Goal: Task Accomplishment & Management: Complete application form

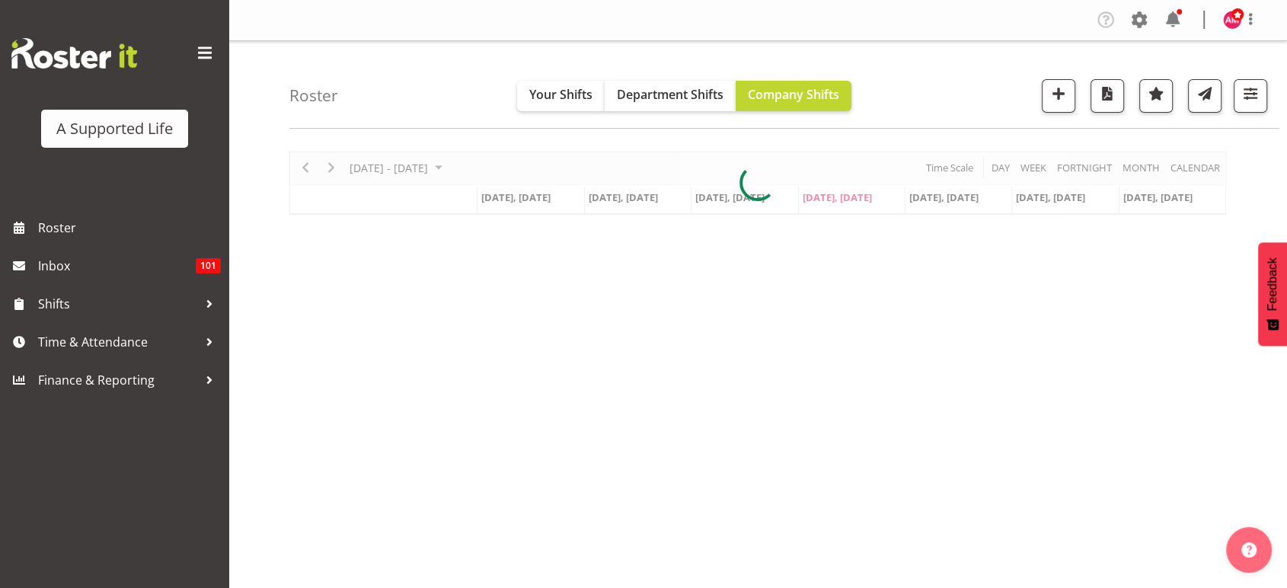
click at [1153, 31] on div "Company Settings Roles & Skills Tasks Jobs Employees Locations & Departments Ac…" at bounding box center [1183, 20] width 178 height 25
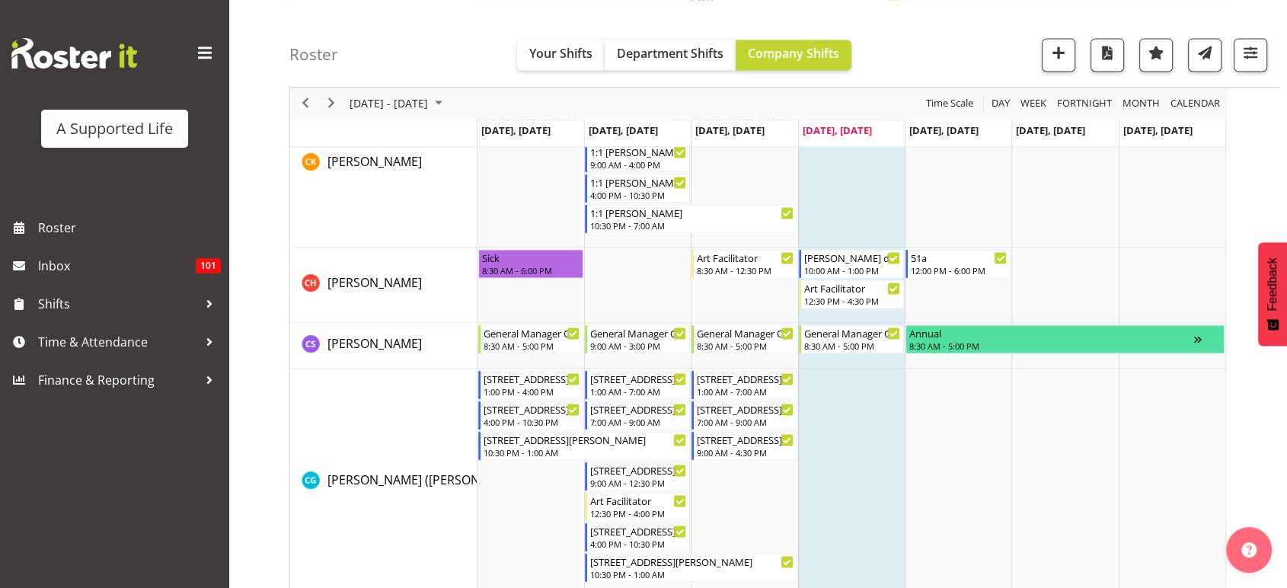
scroll to position [2314, 0]
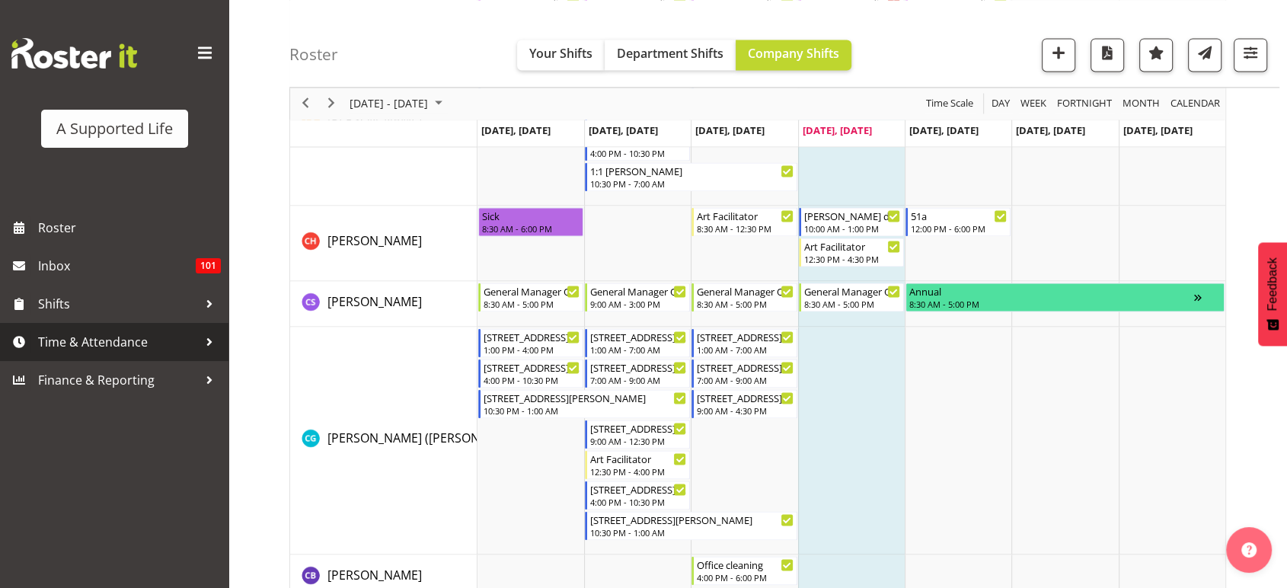
click at [110, 338] on span "Time & Attendance" at bounding box center [118, 342] width 160 height 23
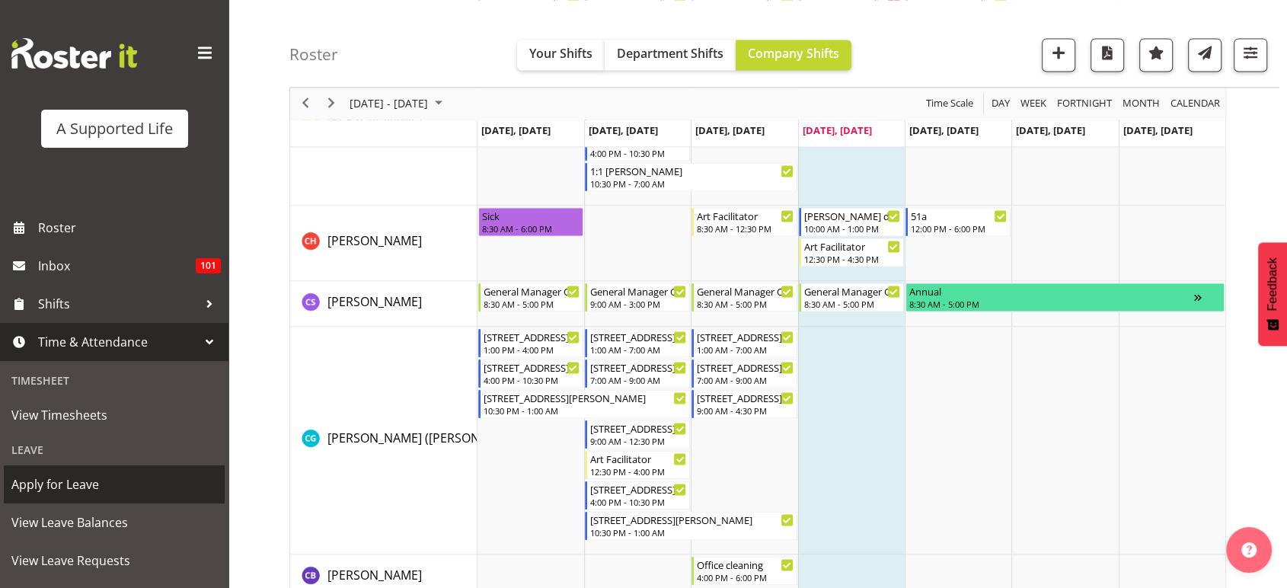
click at [94, 484] on span "Apply for Leave" at bounding box center [114, 484] width 206 height 23
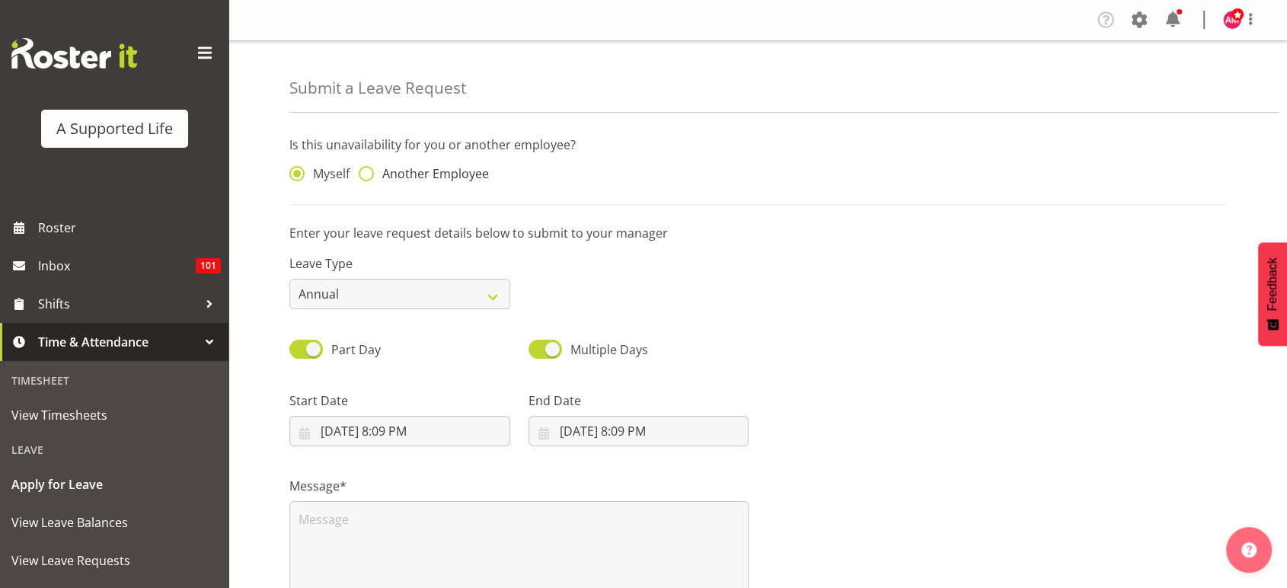
click at [449, 176] on span "Another Employee" at bounding box center [431, 173] width 115 height 15
click at [369, 176] on input "Another Employee" at bounding box center [364, 174] width 10 height 10
radio input "true"
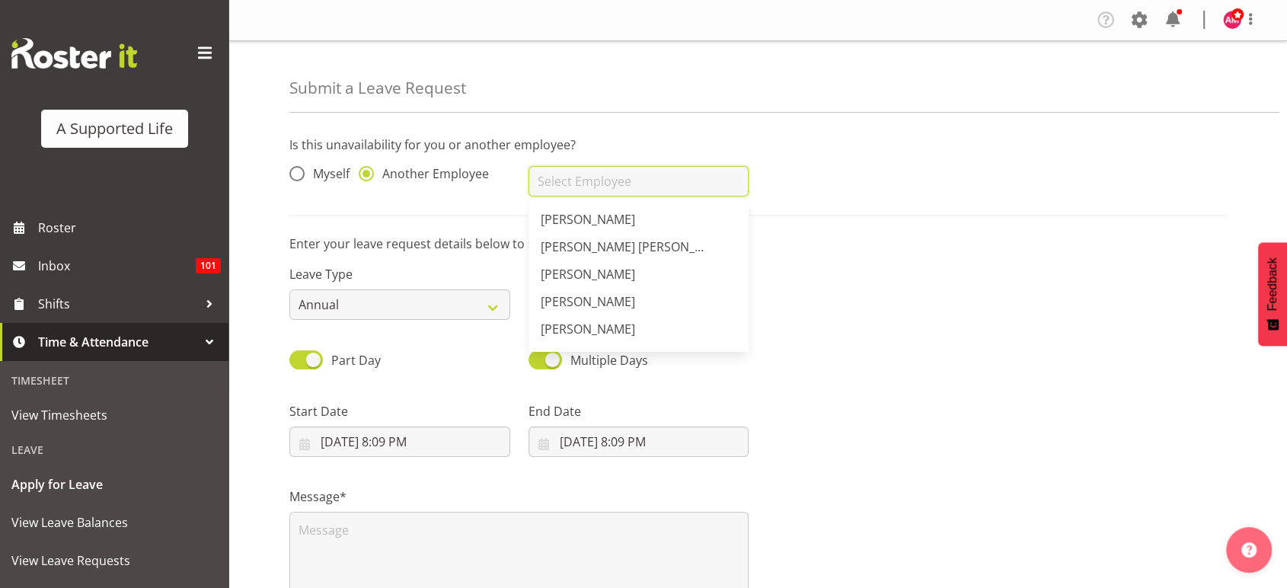
click at [630, 178] on input "text" at bounding box center [639, 181] width 221 height 30
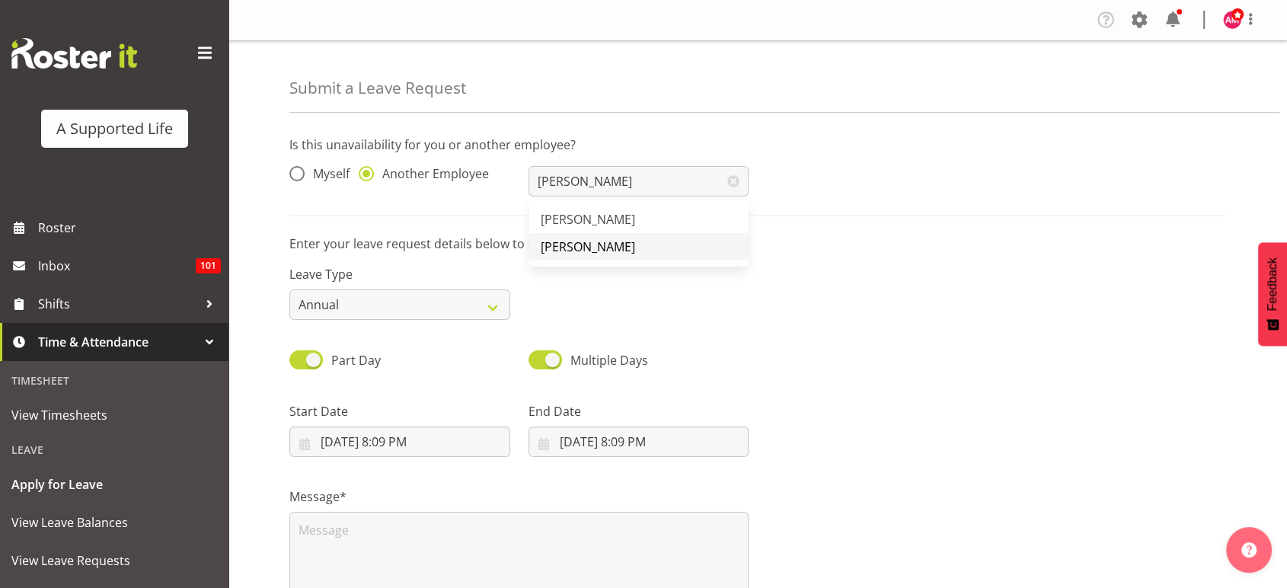
click at [591, 241] on span "[PERSON_NAME]" at bounding box center [588, 246] width 94 height 17
type input "[PERSON_NAME]"
click at [437, 312] on select "Annual Sick Bereavement Domestic Violence Parental Jury Service Day In Lieu Oth…" at bounding box center [399, 304] width 221 height 30
select select "Sick"
click at [289, 289] on select "Annual Sick Bereavement Domestic Violence Parental Jury Service Day In Lieu Oth…" at bounding box center [399, 304] width 221 height 30
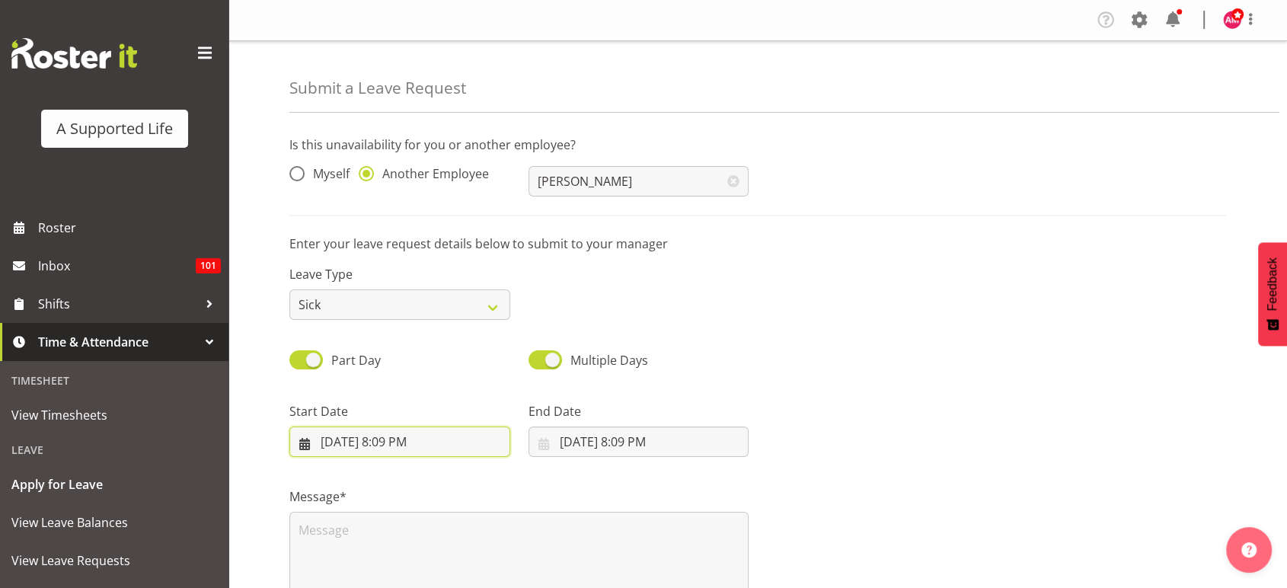
click at [414, 436] on input "8/14/2025, 8:09 PM" at bounding box center [399, 442] width 221 height 30
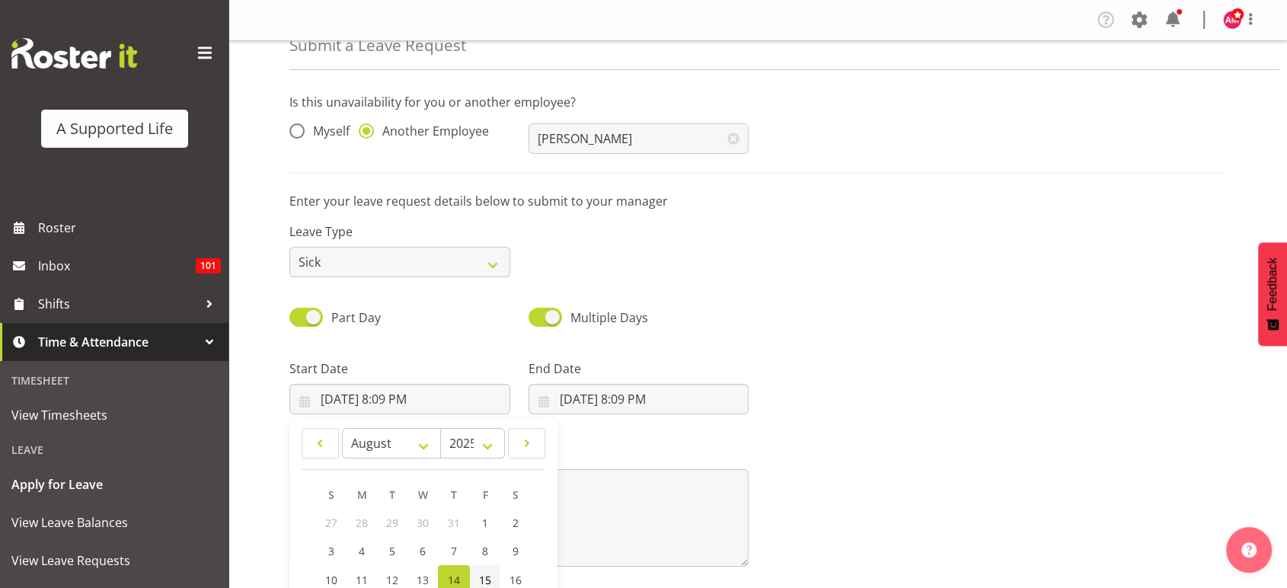
click at [492, 571] on link "15" at bounding box center [485, 580] width 30 height 30
type input "8/15/2025, 8:09 PM"
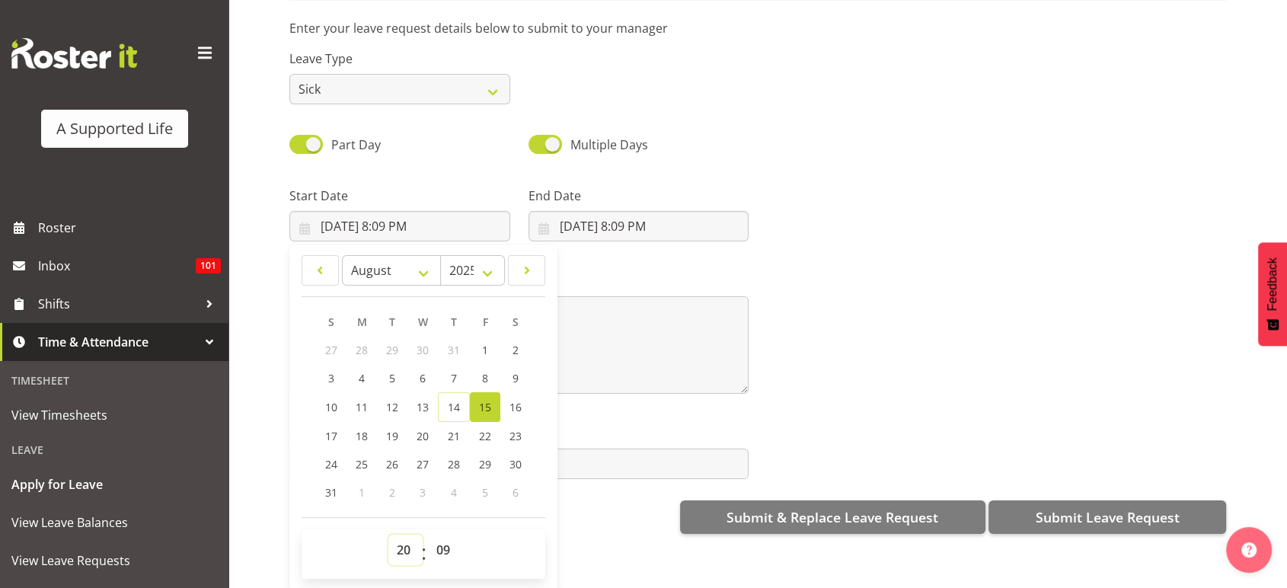
click at [402, 535] on select "00 01 02 03 04 05 06 07 08 09 10 11 12 13 14 15 16 17 18 19 20 21 22 23" at bounding box center [406, 550] width 34 height 30
select select "12"
click at [389, 535] on select "00 01 02 03 04 05 06 07 08 09 10 11 12 13 14 15 16 17 18 19 20 21 22 23" at bounding box center [406, 550] width 34 height 30
type input "8/15/2025, 12:09 PM"
click at [446, 539] on select "00 01 02 03 04 05 06 07 08 09 10 11 12 13 14 15 16 17 18 19 20 21 22 23 24 25 2…" at bounding box center [445, 550] width 34 height 30
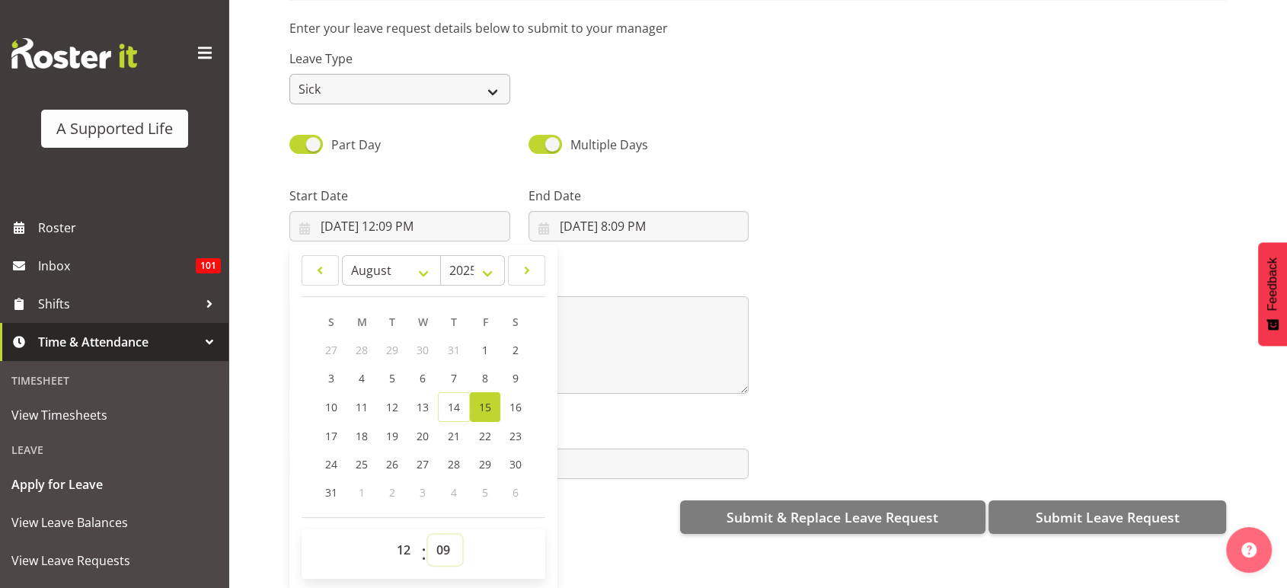
select select "0"
click at [428, 535] on select "00 01 02 03 04 05 06 07 08 09 10 11 12 13 14 15 16 17 18 19 20 21 22 23 24 25 2…" at bounding box center [445, 550] width 34 height 30
type input "8/15/2025, 12:00 PM"
click at [618, 211] on input "8/14/2025, 8:09 PM" at bounding box center [639, 226] width 221 height 30
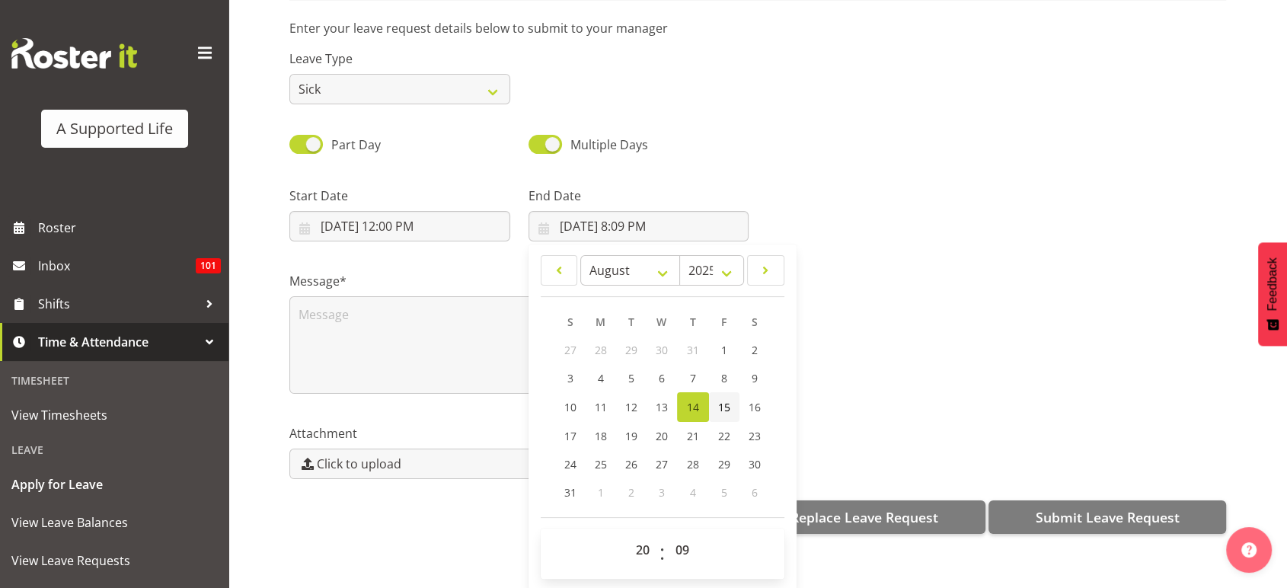
click at [729, 392] on link "15" at bounding box center [724, 407] width 30 height 30
type input "8/15/2025, 8:09 PM"
click at [634, 544] on select "00 01 02 03 04 05 06 07 08 09 10 11 12 13 14 15 16 17 18 19 20 21 22 23" at bounding box center [645, 550] width 34 height 30
select select "18"
click at [628, 535] on select "00 01 02 03 04 05 06 07 08 09 10 11 12 13 14 15 16 17 18 19 20 21 22 23" at bounding box center [645, 550] width 34 height 30
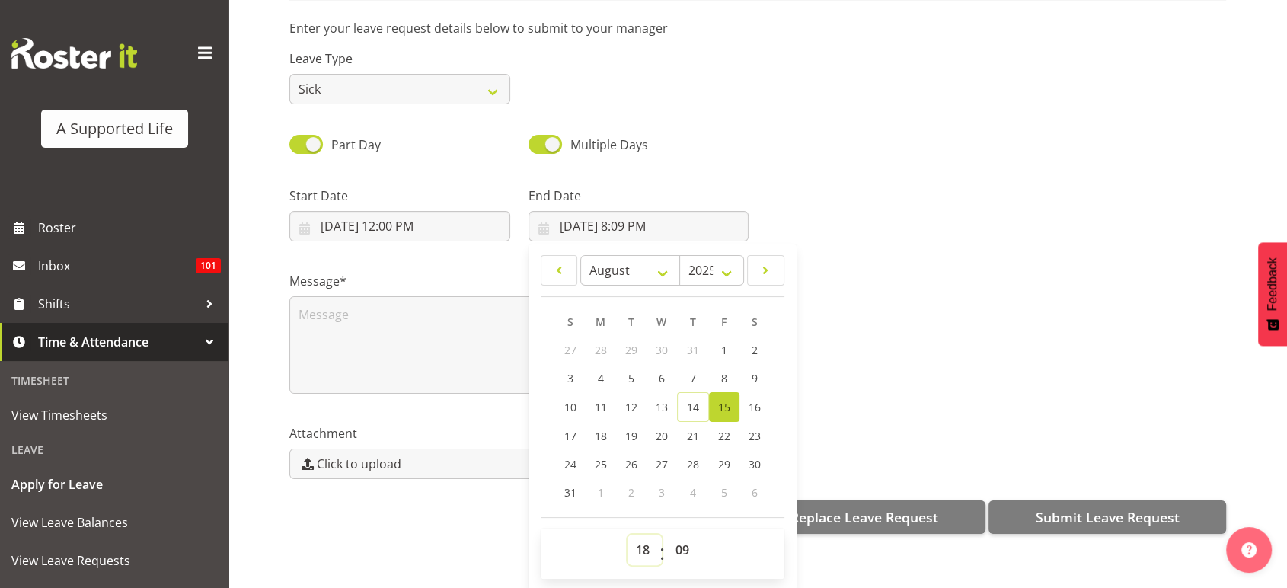
type input "8/15/2025, 6:09 PM"
click at [676, 540] on select "00 01 02 03 04 05 06 07 08 09 10 11 12 13 14 15 16 17 18 19 20 21 22 23 24 25 2…" at bounding box center [684, 550] width 34 height 30
select select "0"
click at [667, 535] on select "00 01 02 03 04 05 06 07 08 09 10 11 12 13 14 15 16 17 18 19 20 21 22 23 24 25 2…" at bounding box center [684, 550] width 34 height 30
type input "8/15/2025, 6:00 PM"
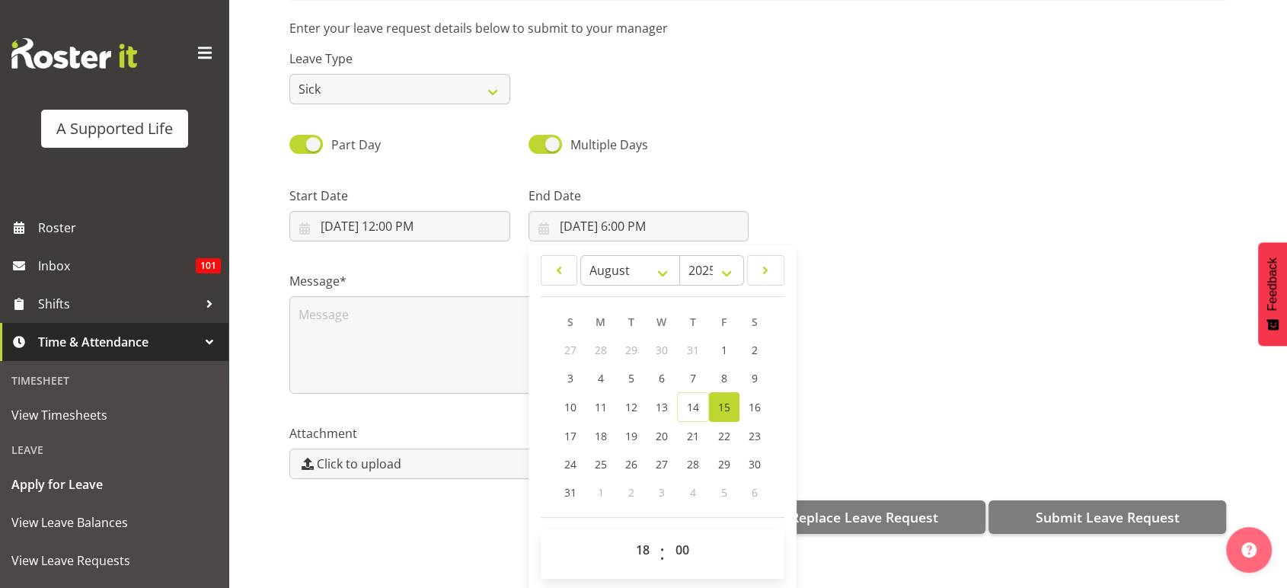
click at [811, 200] on div at bounding box center [997, 207] width 478 height 85
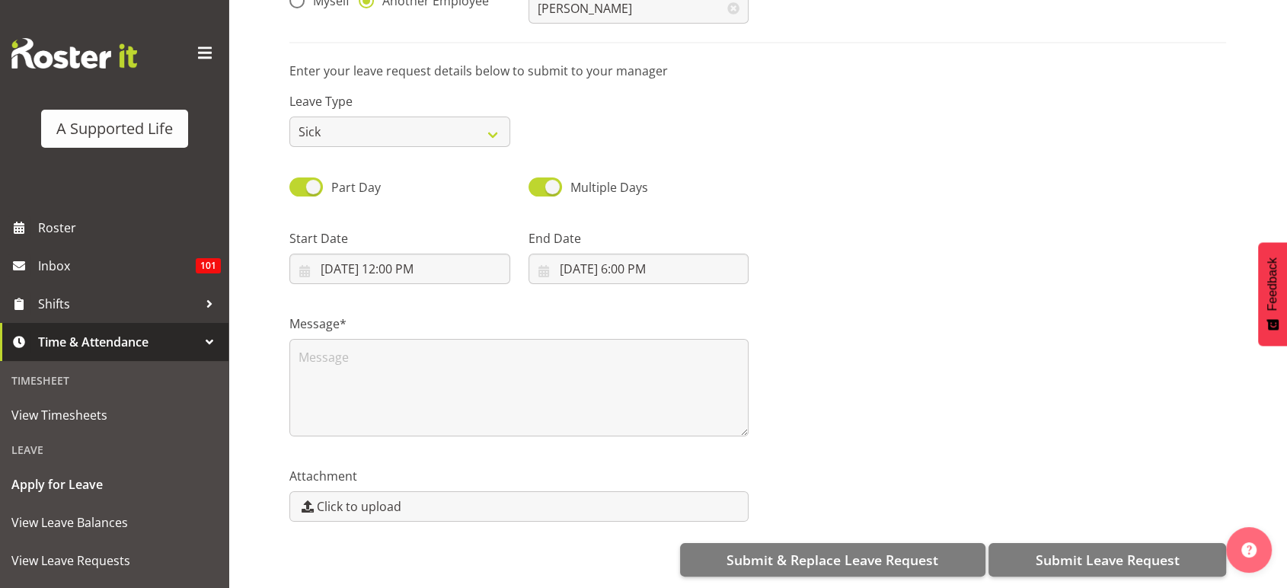
scroll to position [0, 0]
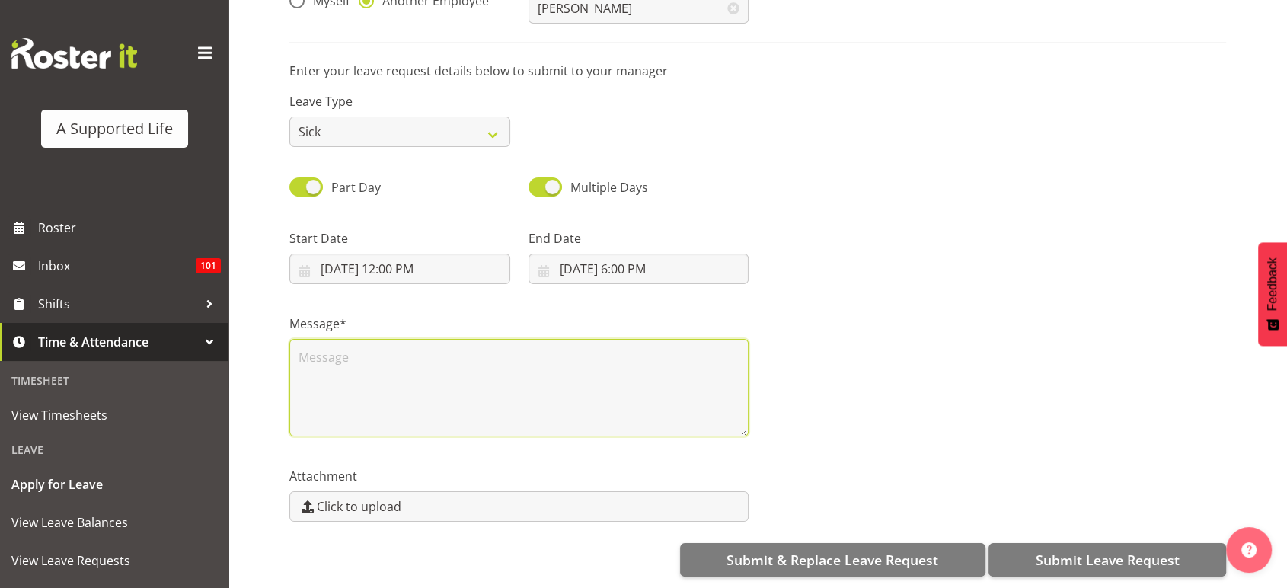
click at [596, 389] on textarea at bounding box center [518, 388] width 459 height 98
type textarea "O"
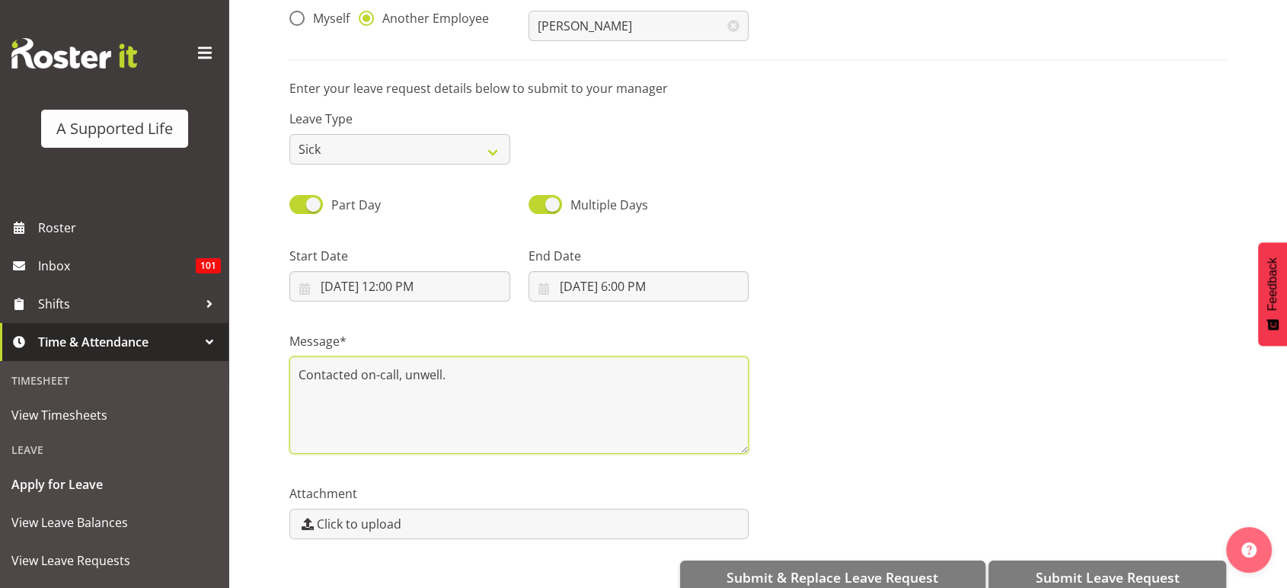
scroll to position [185, 0]
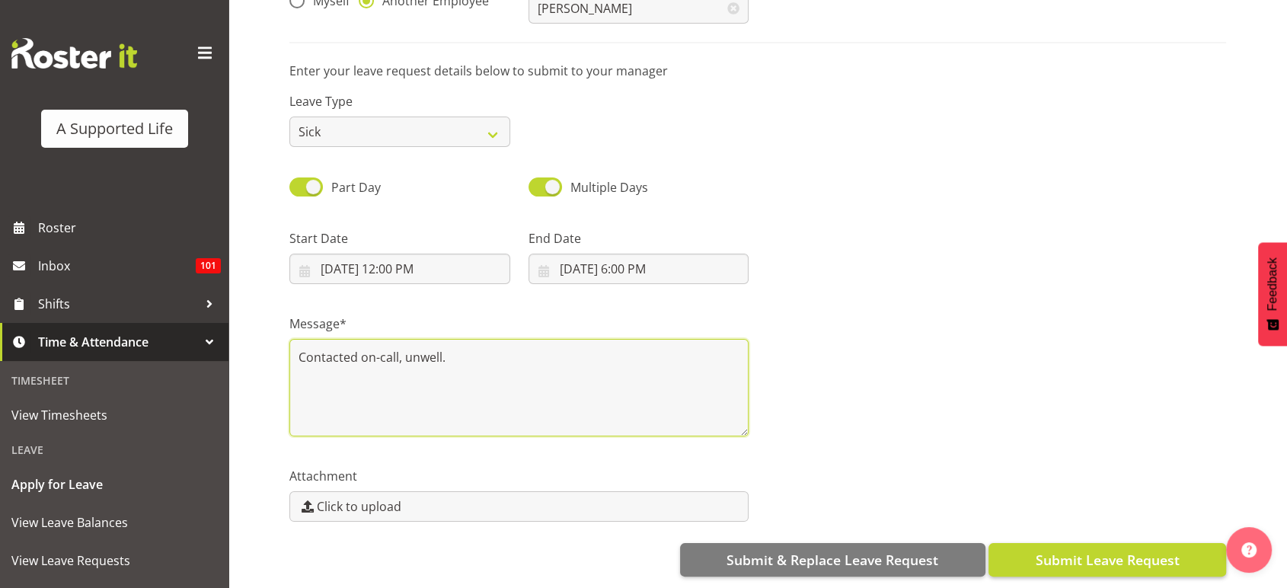
type textarea "Contacted on-call, unwell."
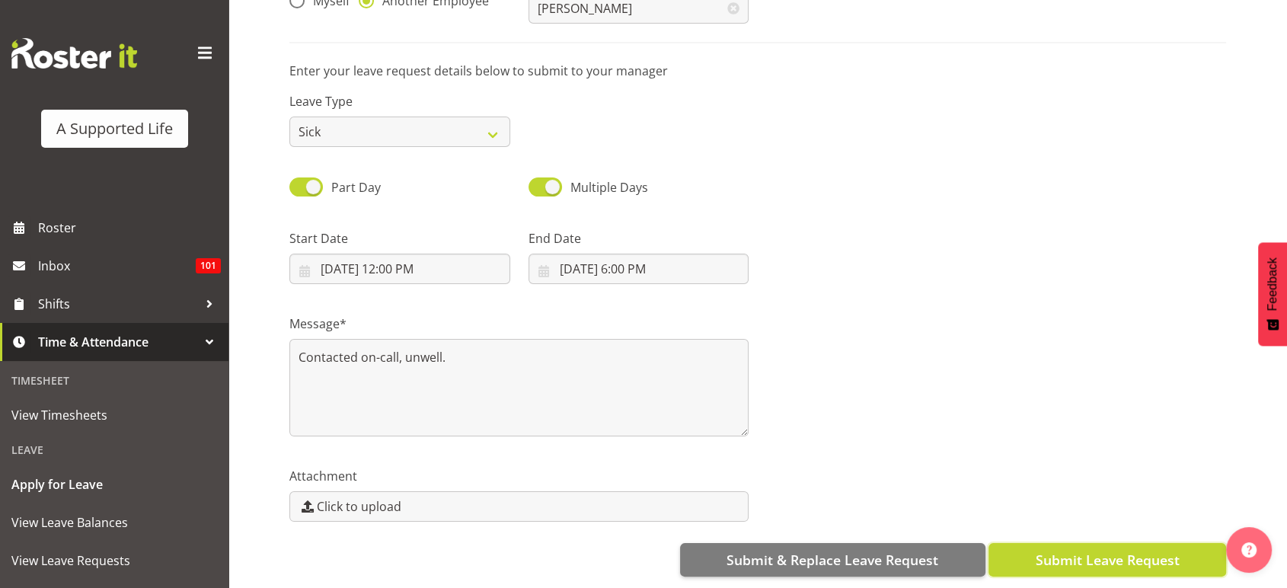
click at [1044, 550] on span "Submit Leave Request" at bounding box center [1107, 560] width 144 height 20
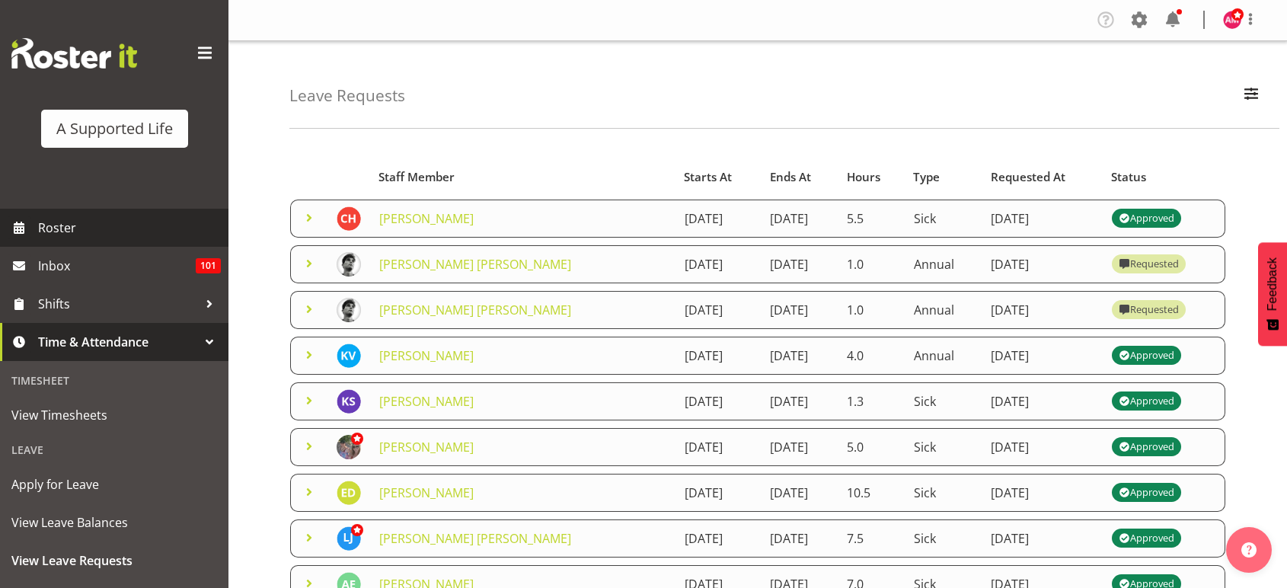
click at [69, 228] on span "Roster" at bounding box center [129, 227] width 183 height 23
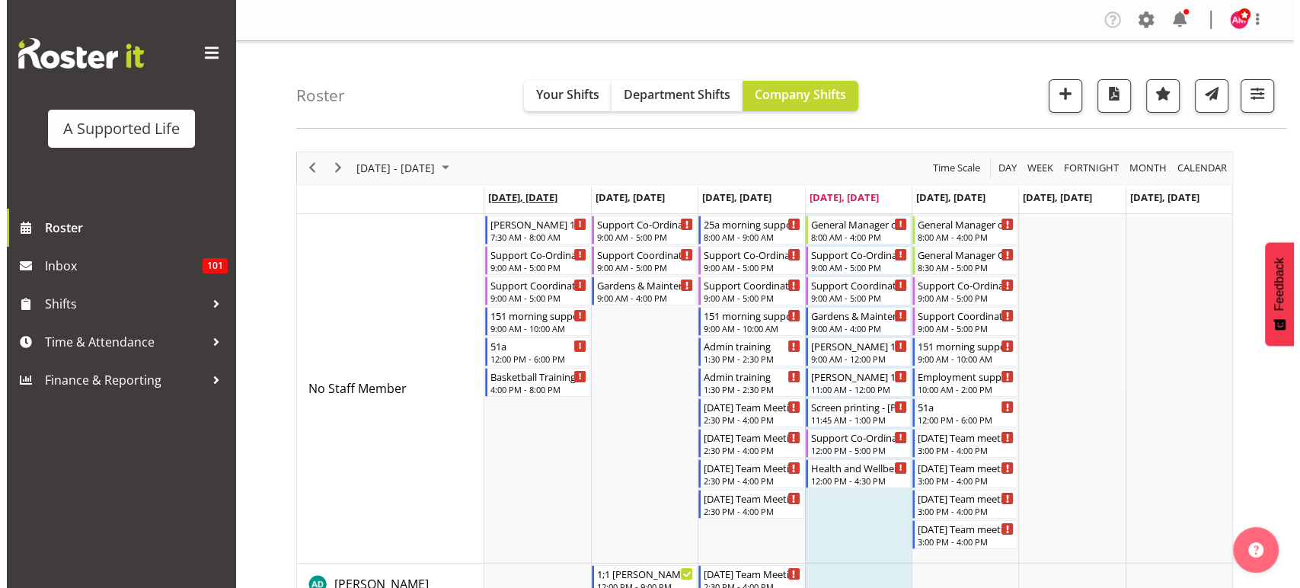
scroll to position [60, 0]
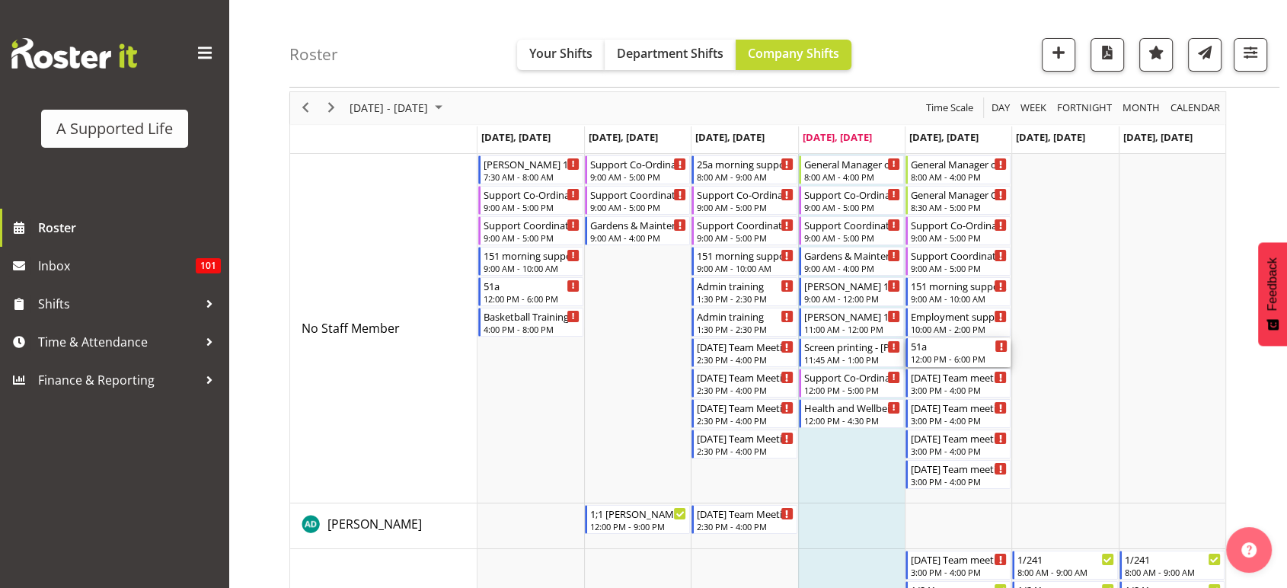
click at [937, 347] on div "51a" at bounding box center [959, 345] width 97 height 15
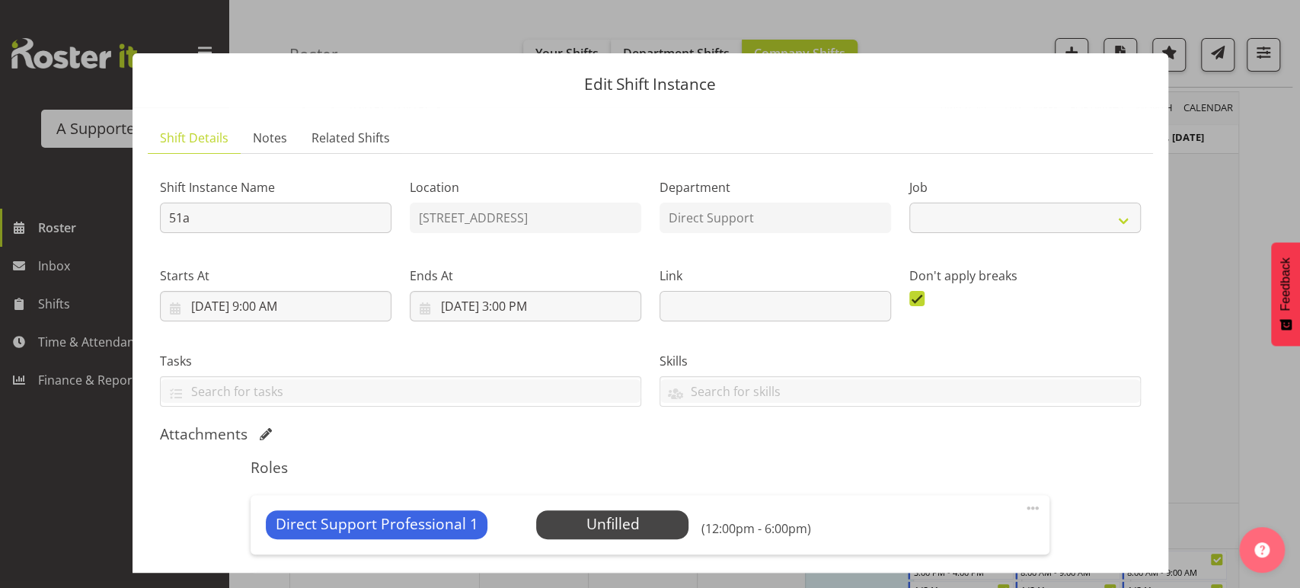
select select "4112"
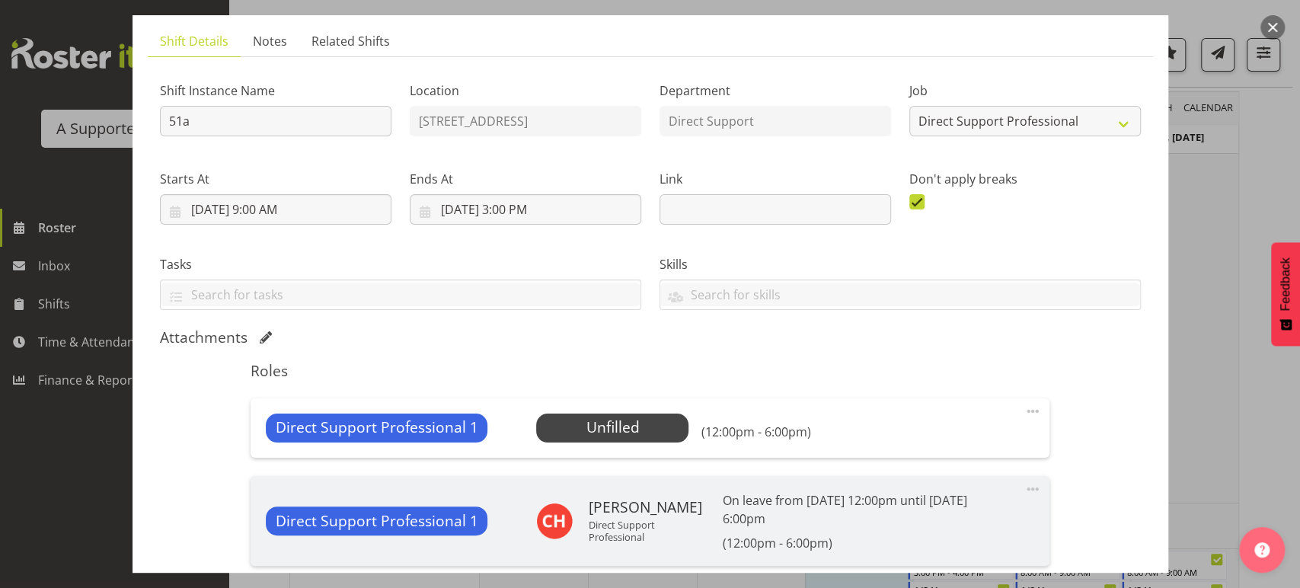
scroll to position [294, 0]
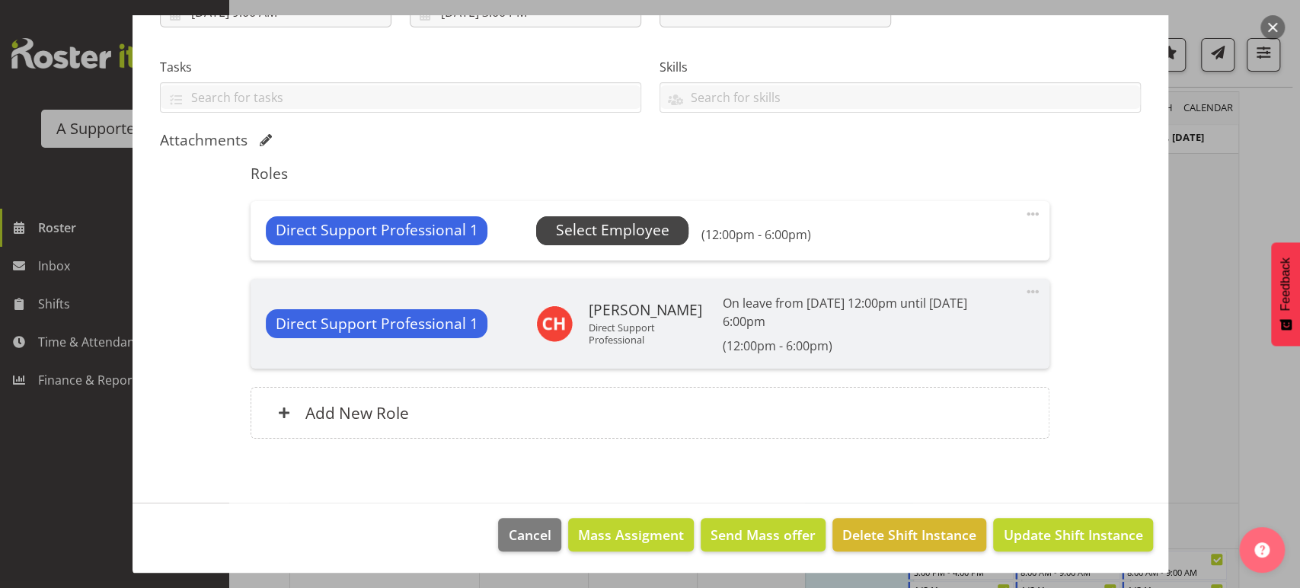
click at [662, 236] on span "Select Employee" at bounding box center [613, 230] width 114 height 22
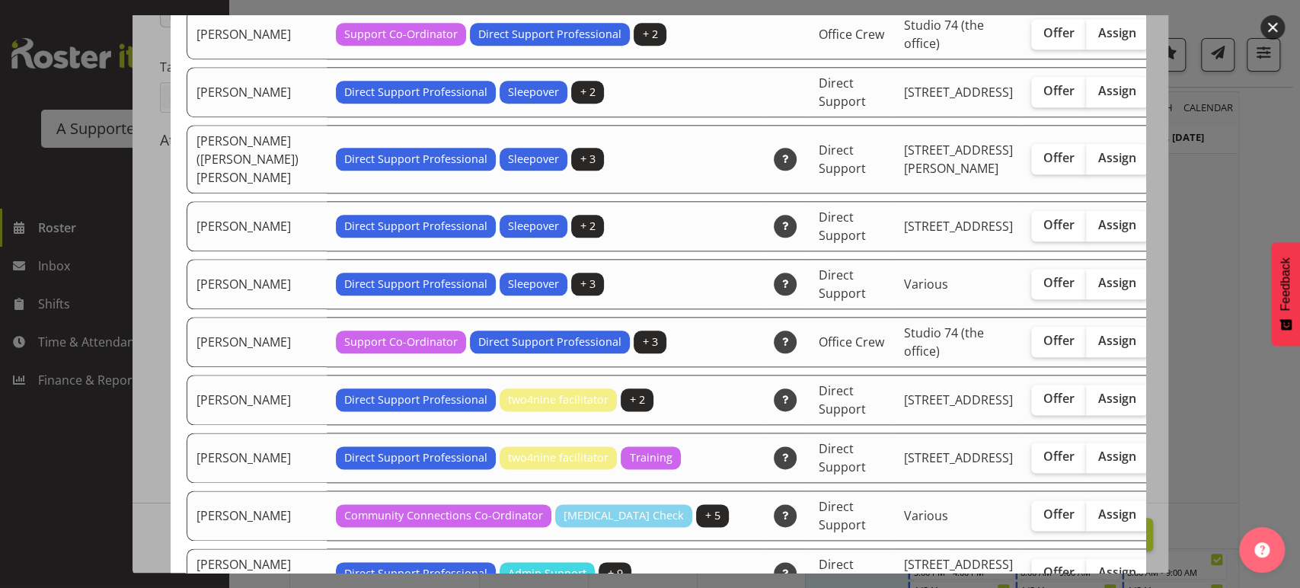
scroll to position [1117, 0]
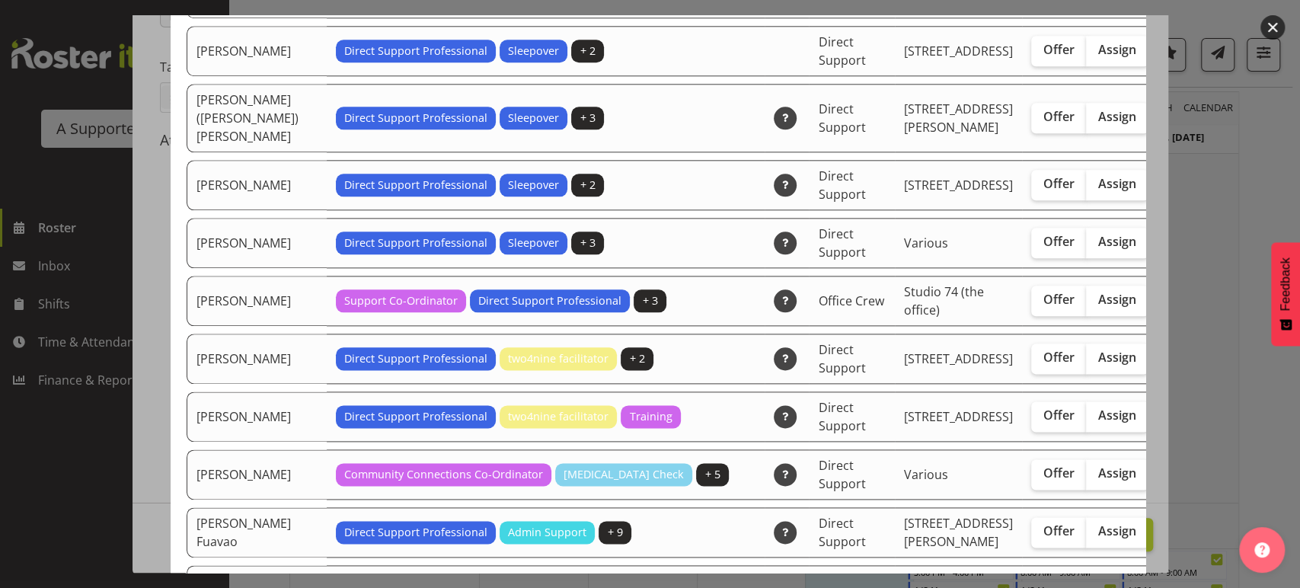
click at [152, 433] on div at bounding box center [650, 294] width 1300 height 588
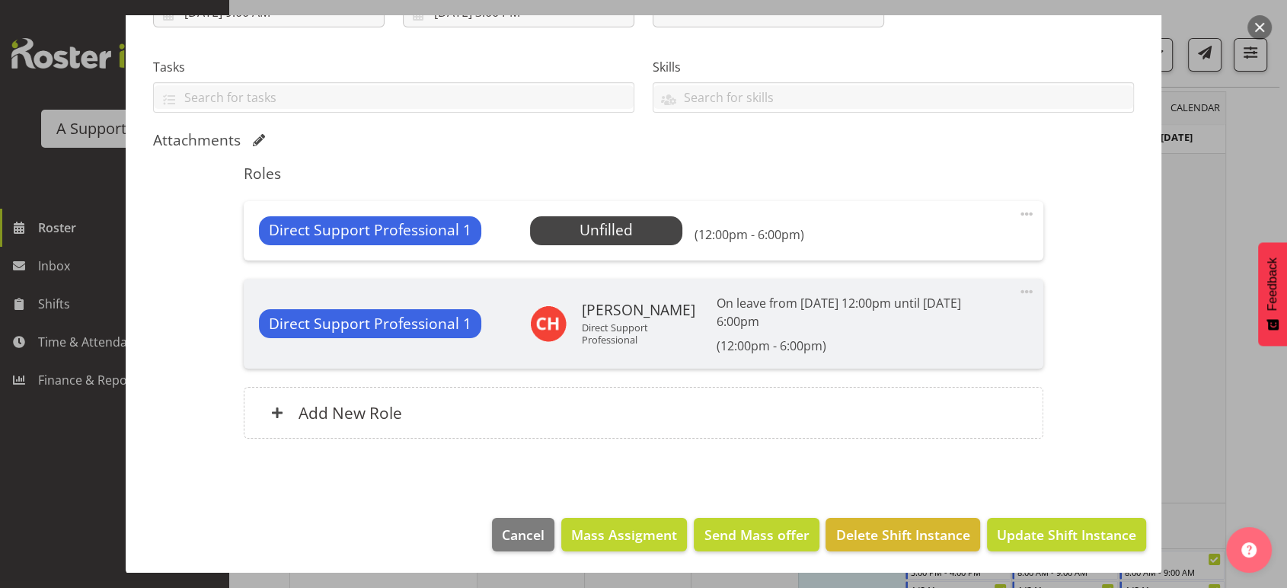
click at [1018, 212] on span at bounding box center [1027, 214] width 18 height 18
click at [923, 251] on link "Edit" at bounding box center [963, 247] width 146 height 27
select select "7"
select select "2025"
select select "18"
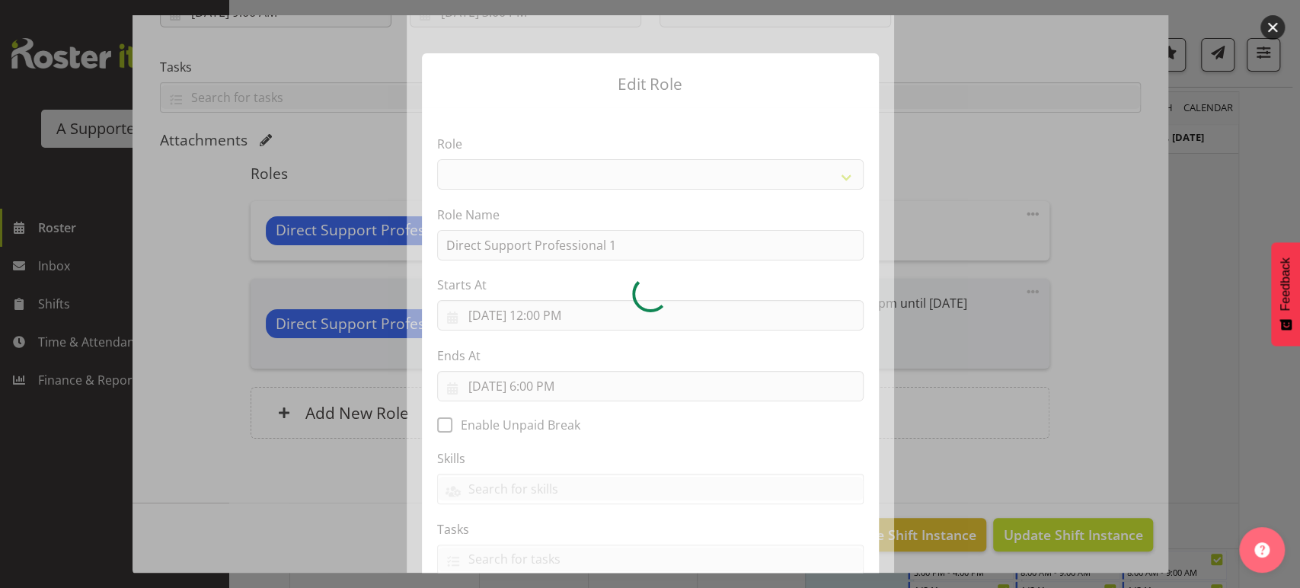
click at [565, 382] on div at bounding box center [651, 294] width 488 height 558
select select "519"
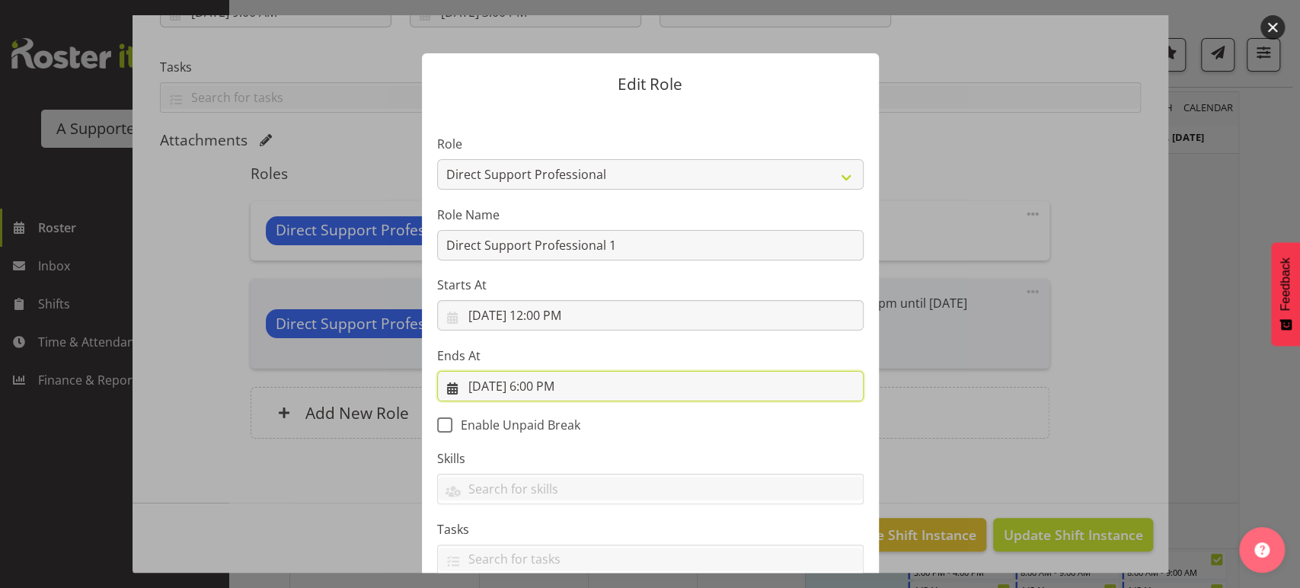
click at [565, 382] on input "8/15/2025, 6:00 PM" at bounding box center [650, 386] width 427 height 30
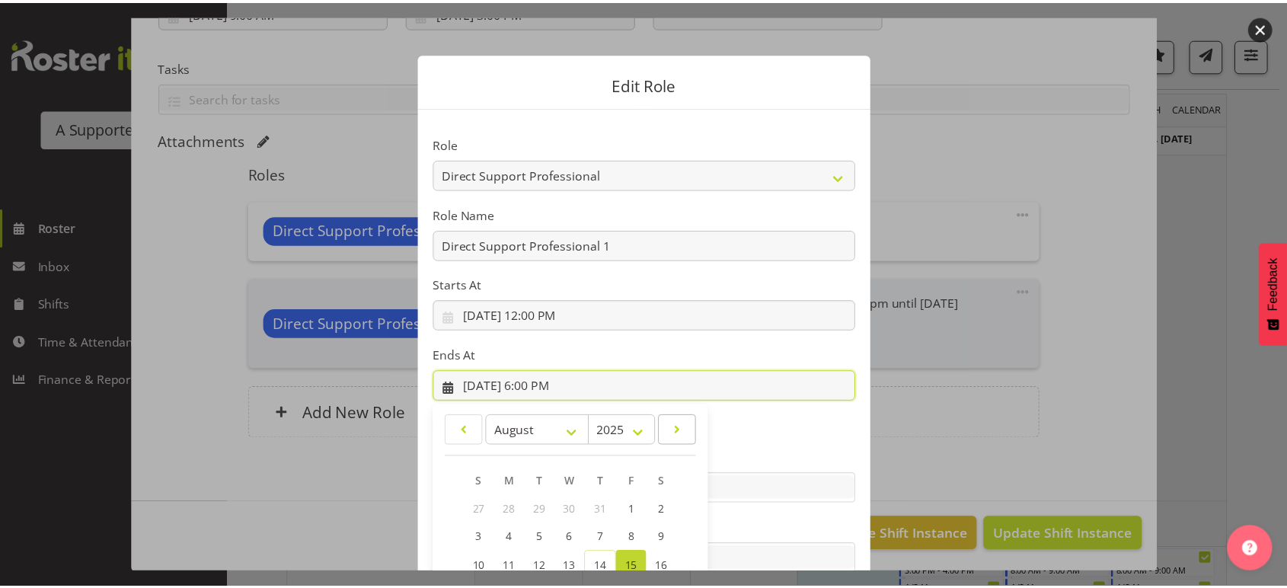
scroll to position [176, 0]
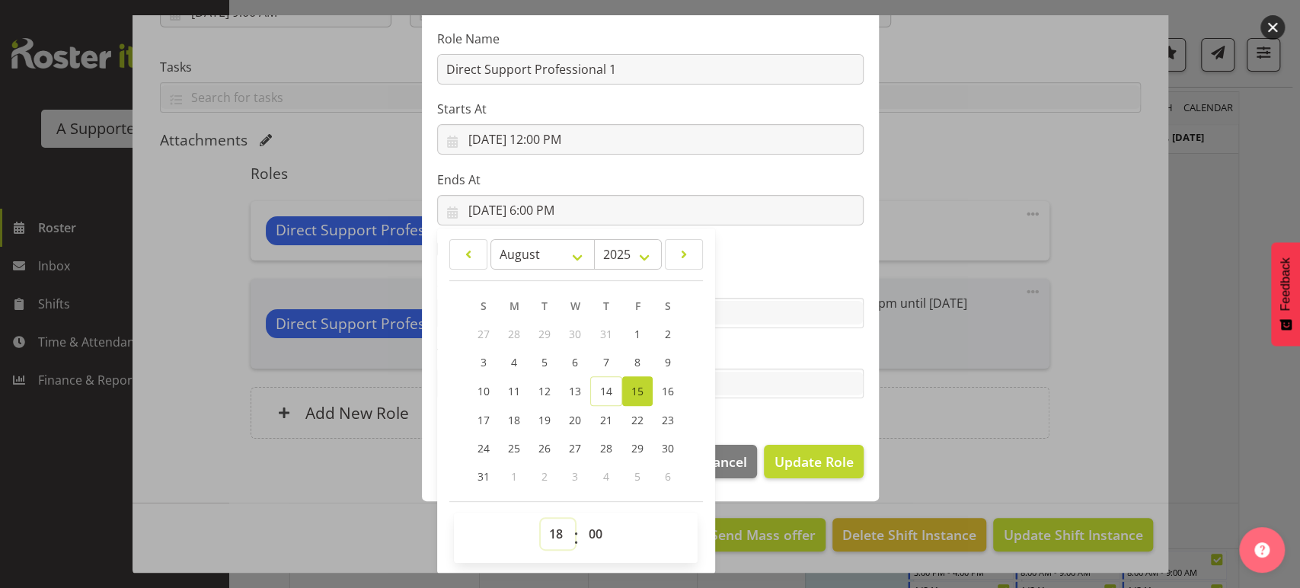
click at [559, 532] on select "00 01 02 03 04 05 06 07 08 09 10 11 12 13 14 15 16 17 18 19 20 21 22 23" at bounding box center [558, 534] width 34 height 30
select select "16"
click at [541, 519] on select "00 01 02 03 04 05 06 07 08 09 10 11 12 13 14 15 16 17 18 19 20 21 22 23" at bounding box center [558, 534] width 34 height 30
type input "8/15/2025, 4:00 PM"
click at [807, 448] on button "Update Role" at bounding box center [813, 462] width 99 height 34
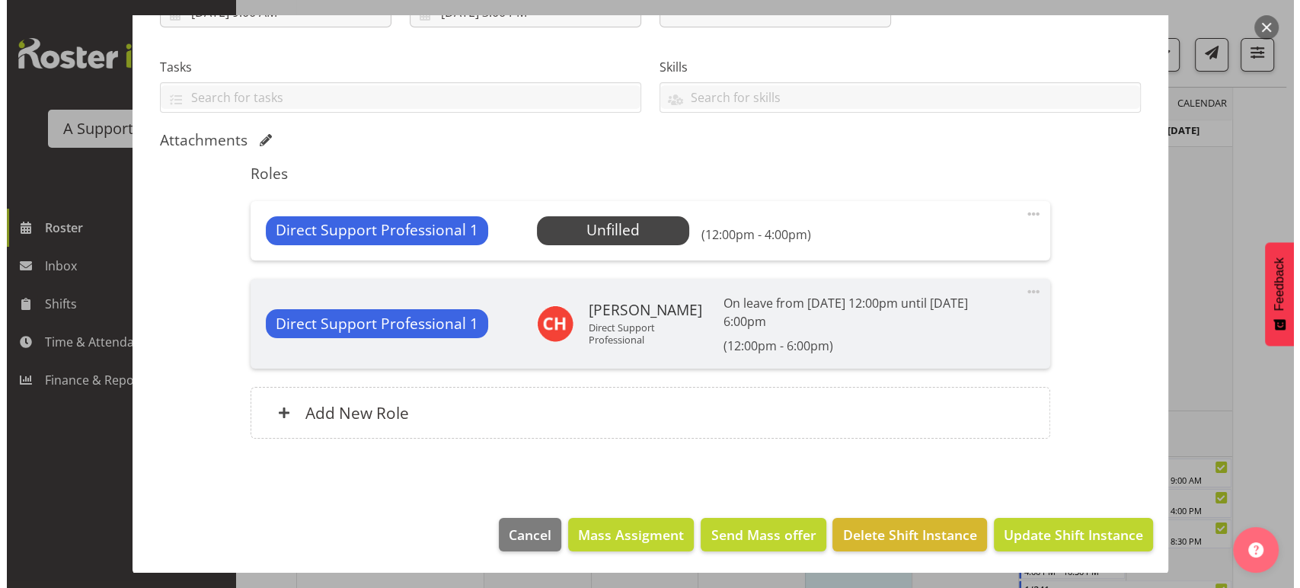
scroll to position [154, 0]
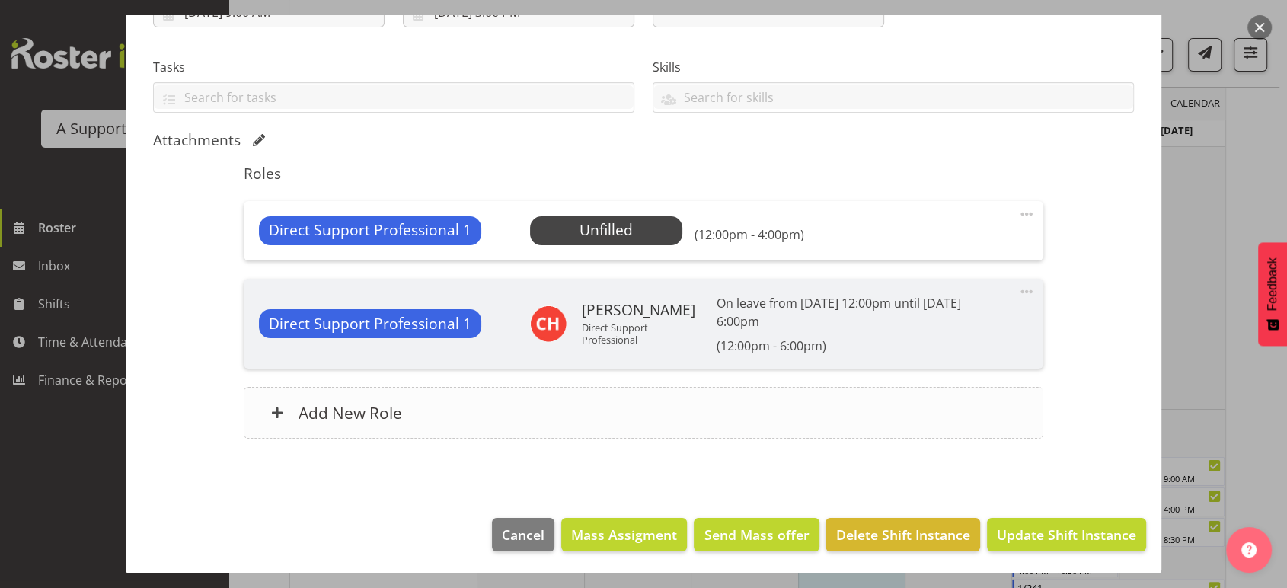
click at [294, 401] on div "Add New Role" at bounding box center [643, 413] width 799 height 52
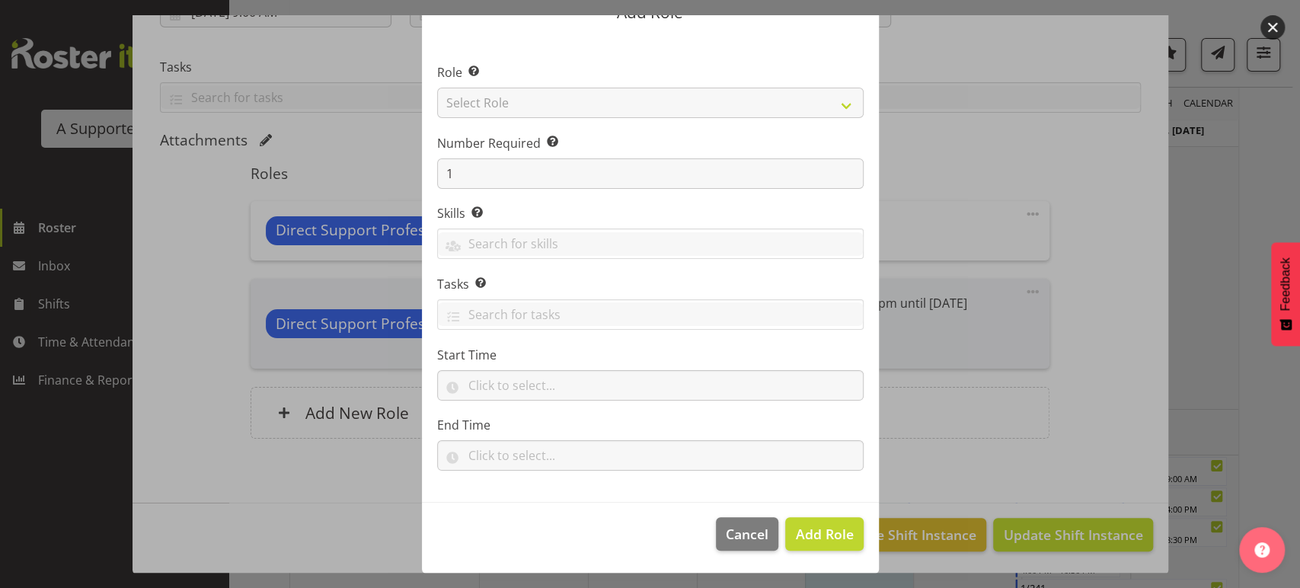
scroll to position [0, 0]
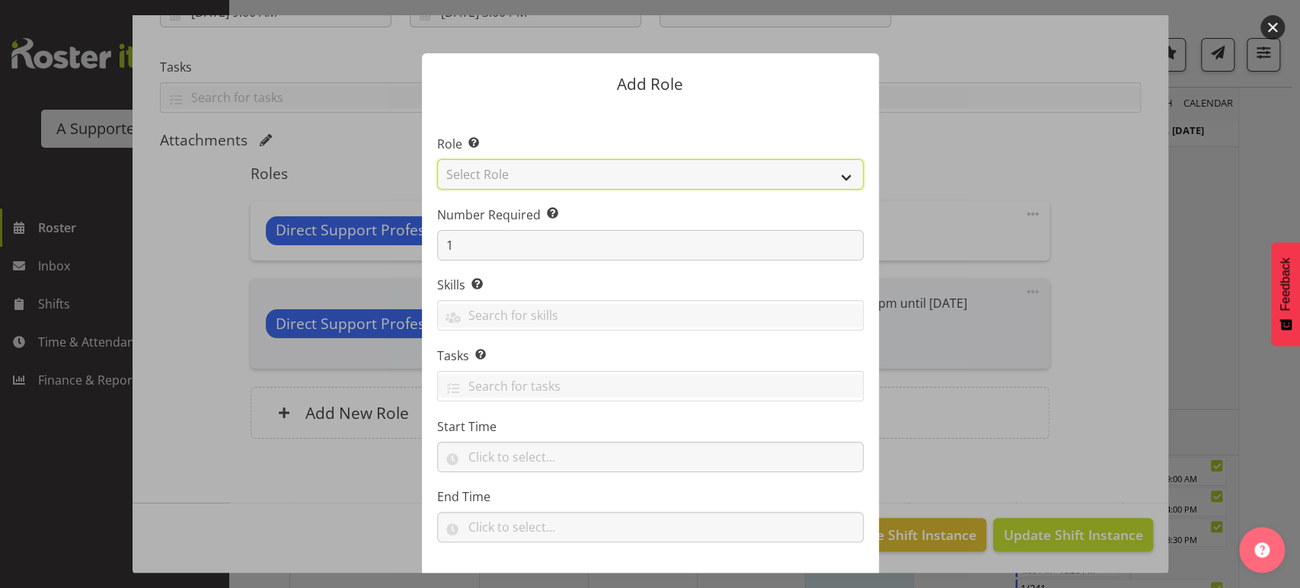
click at [719, 179] on select "Select Role Accounts and Payroll Admin Support Aspirations & Support Facilitato…" at bounding box center [650, 174] width 427 height 30
select select "519"
click at [437, 159] on select "Select Role Accounts and Payroll Admin Support Aspirations & Support Facilitato…" at bounding box center [650, 174] width 427 height 30
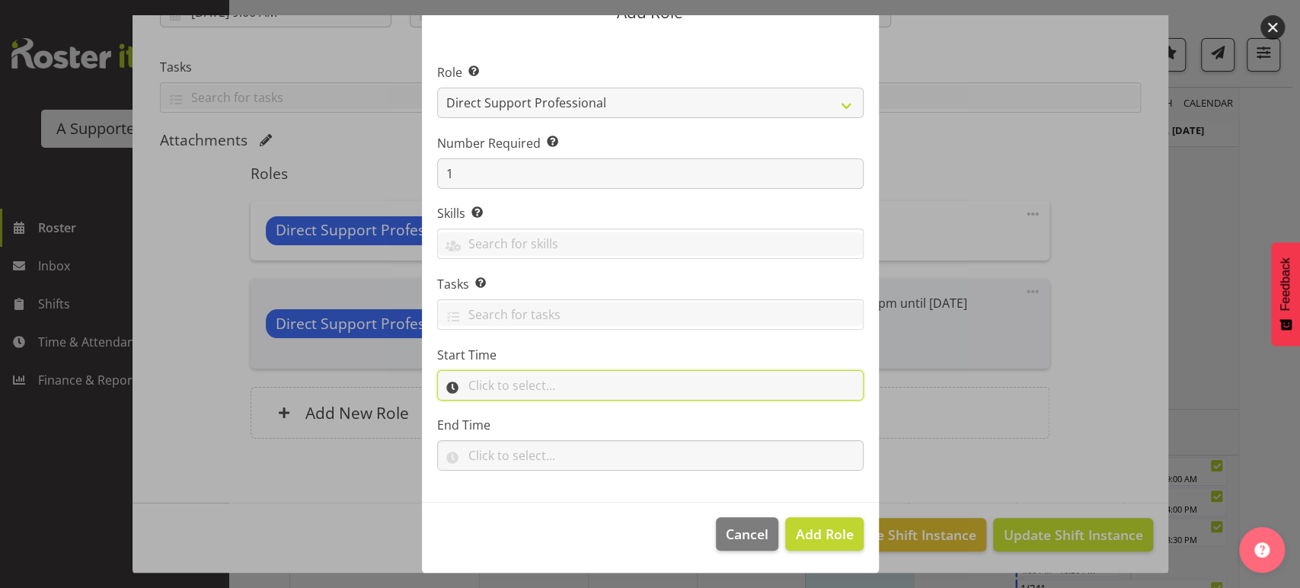
click at [555, 382] on input "text" at bounding box center [650, 385] width 427 height 30
click at [536, 427] on select "00 00 01 02 03 04 05 06 07 08 09 10 11 12 13 14 15 16 17 18 19 20 21 22 23" at bounding box center [541, 425] width 34 height 30
select select "16"
click at [524, 410] on select "00 00 01 02 03 04 05 06 07 08 09 10 11 12 13 14 15 16 17 18 19 20 21 22 23" at bounding box center [541, 425] width 34 height 30
click at [582, 431] on select "00 00 01 02 03 04 05 06 07 08 09 10 11 12 13 14 15 16 17 18 19 20 21 22 23 24 2…" at bounding box center [581, 425] width 34 height 30
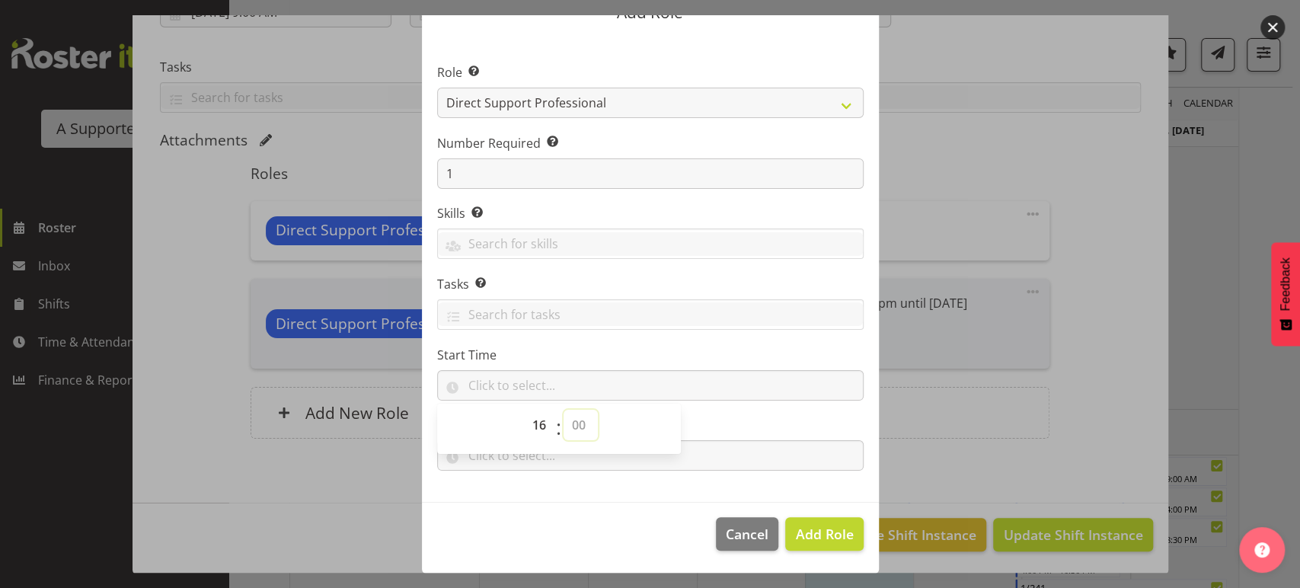
select select "0"
click at [564, 410] on select "00 00 01 02 03 04 05 06 07 08 09 10 11 12 13 14 15 16 17 18 19 20 21 22 23 24 2…" at bounding box center [581, 425] width 34 height 30
type input "16:00"
click at [551, 464] on input "text" at bounding box center [650, 455] width 427 height 30
click at [532, 498] on select "00 00 01 02 03 04 05 06 07 08 09 10 11 12 13 14 15 16 17 18 19 20 21 22 23" at bounding box center [541, 495] width 34 height 30
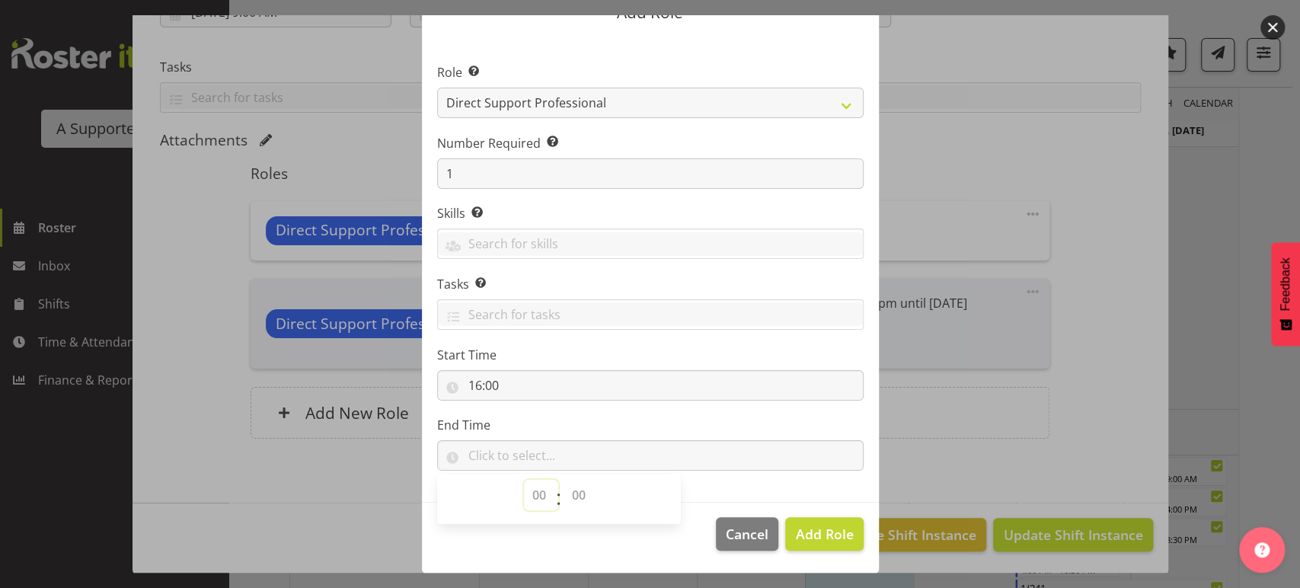
select select "18"
click at [524, 480] on select "00 00 01 02 03 04 05 06 07 08 09 10 11 12 13 14 15 16 17 18 19 20 21 22 23" at bounding box center [541, 495] width 34 height 30
click at [571, 485] on select "00 00 01 02 03 04 05 06 07 08 09 10 11 12 13 14 15 16 17 18 19 20 21 22 23 24 2…" at bounding box center [581, 495] width 34 height 30
select select "0"
click at [564, 480] on select "00 00 01 02 03 04 05 06 07 08 09 10 11 12 13 14 15 16 17 18 19 20 21 22 23 24 2…" at bounding box center [581, 495] width 34 height 30
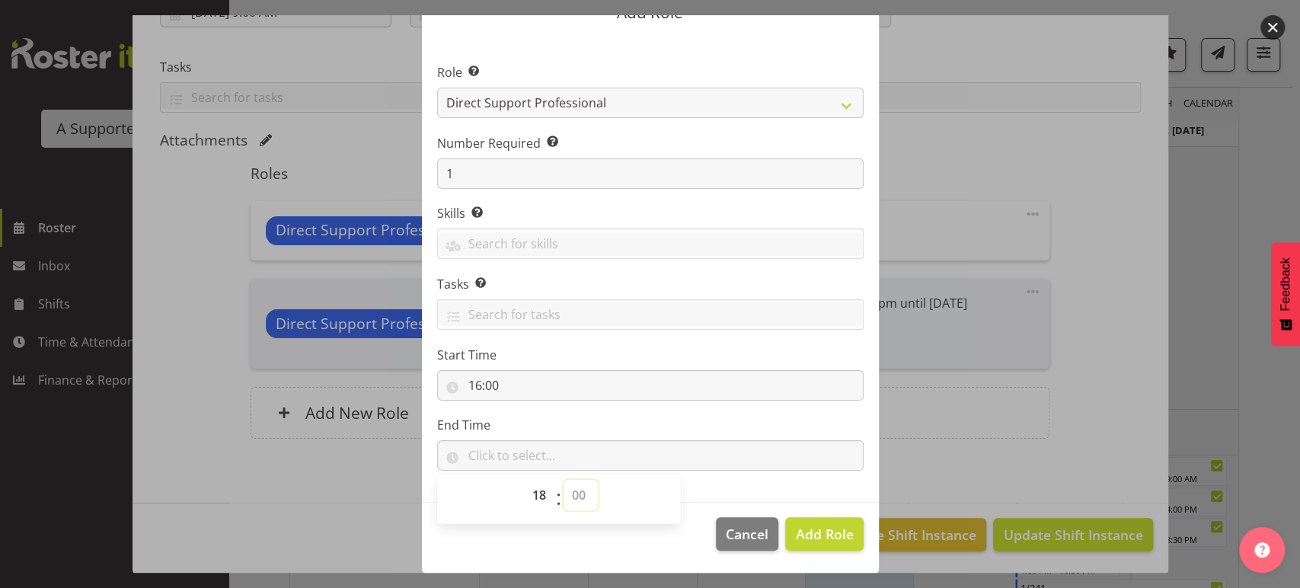
type input "18:00"
click at [835, 541] on span "Add Role" at bounding box center [824, 534] width 58 height 18
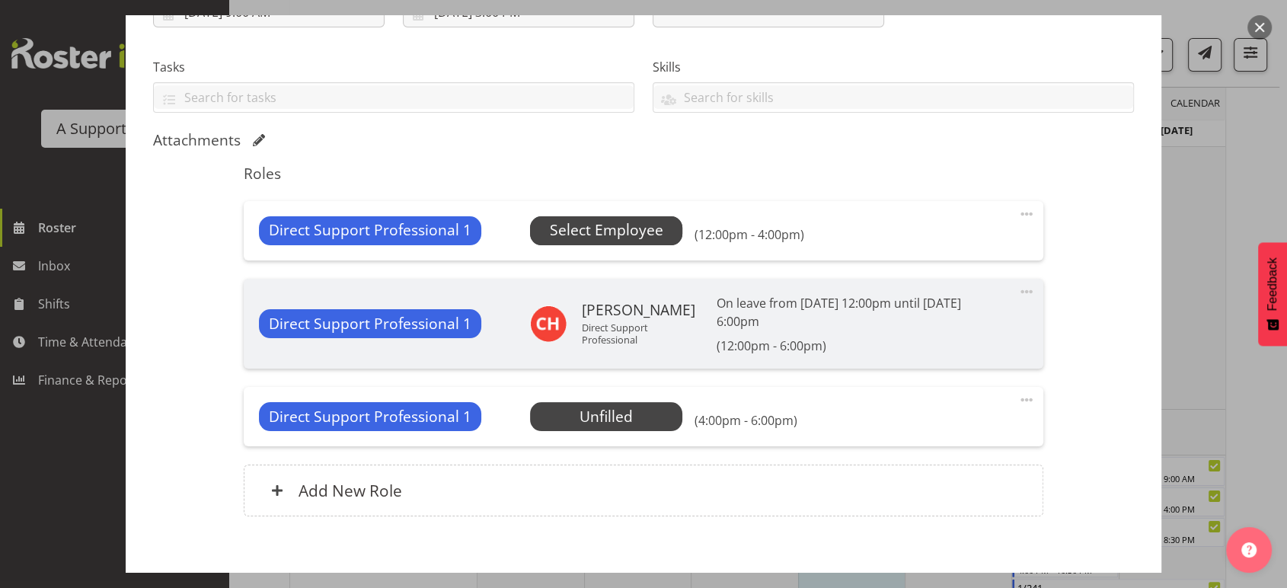
click at [664, 232] on span "Select Employee" at bounding box center [606, 230] width 152 height 29
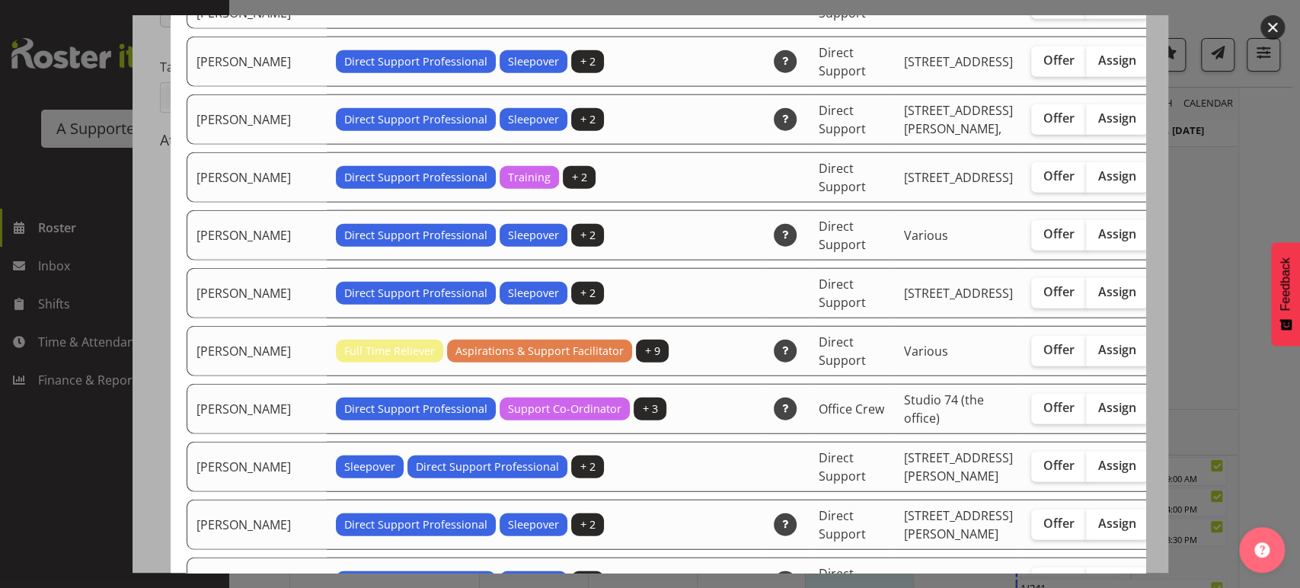
scroll to position [2432, 0]
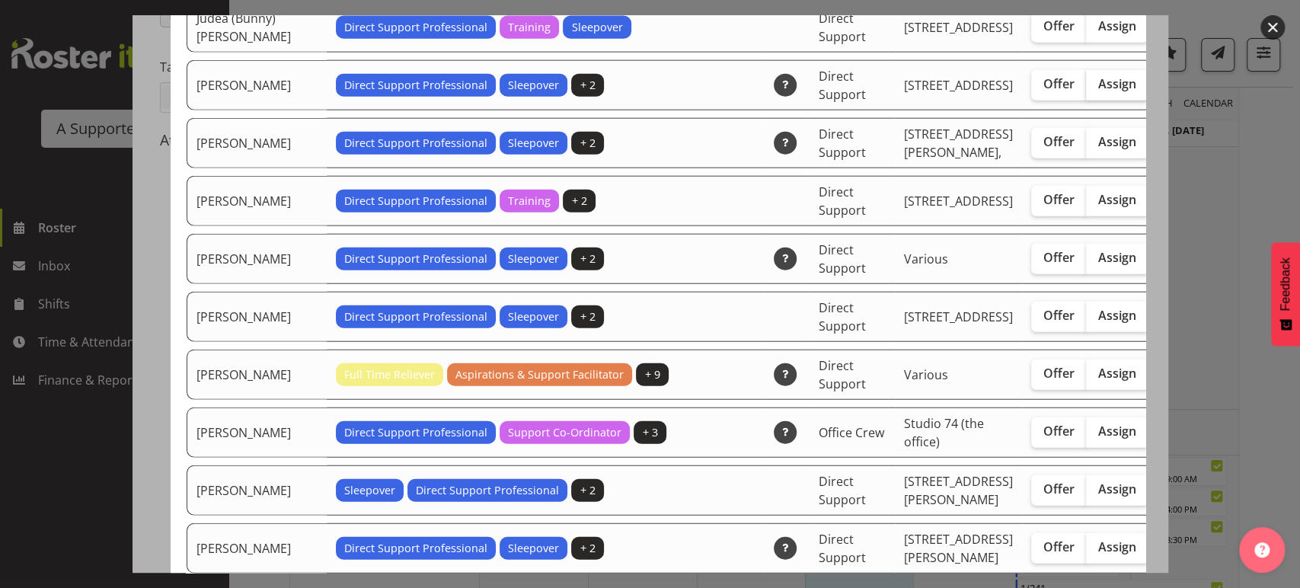
click at [1098, 91] on span "Assign" at bounding box center [1117, 83] width 38 height 15
click at [1086, 89] on input "Assign" at bounding box center [1091, 84] width 10 height 10
checkbox input "true"
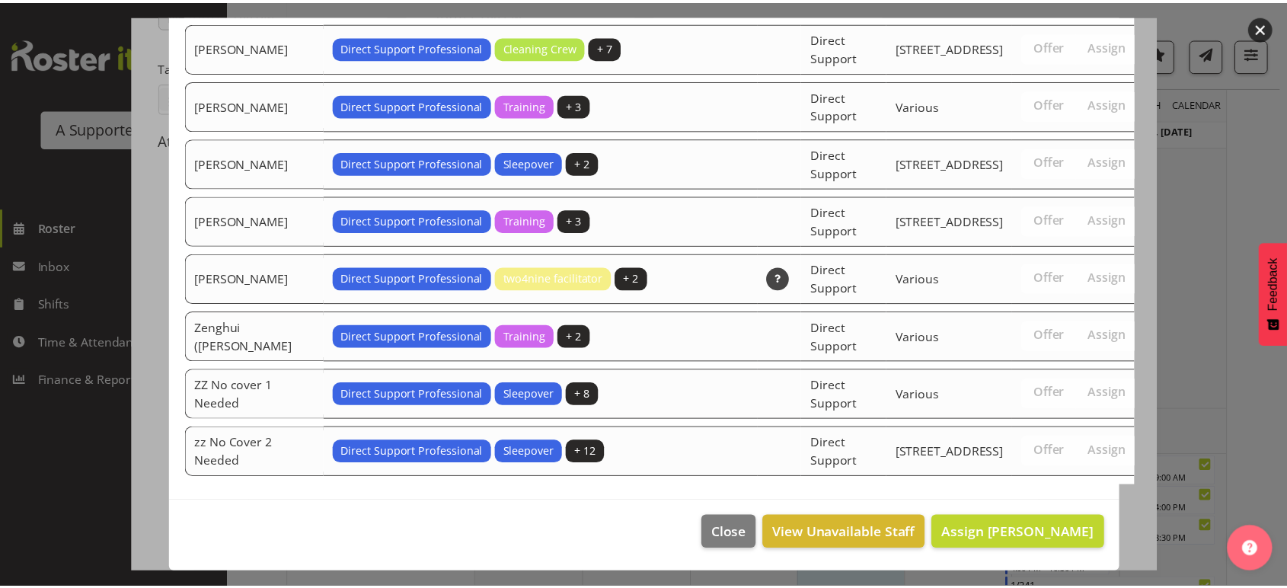
scroll to position [4868, 0]
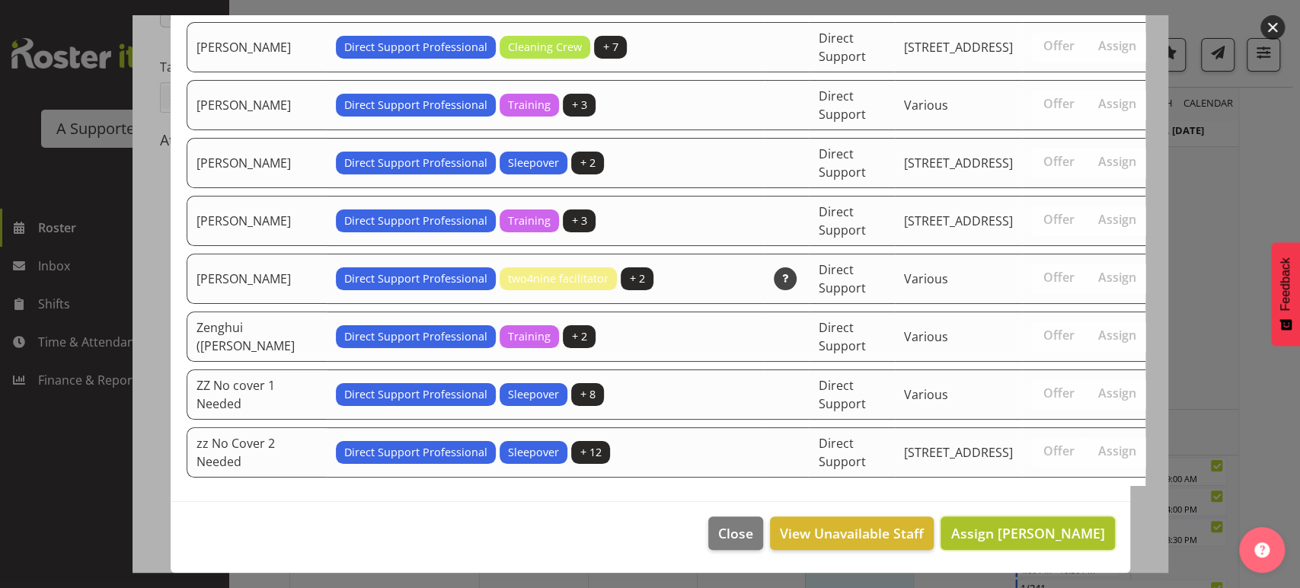
click at [1025, 523] on span "Assign Kanwal Ghotra" at bounding box center [1028, 533] width 154 height 20
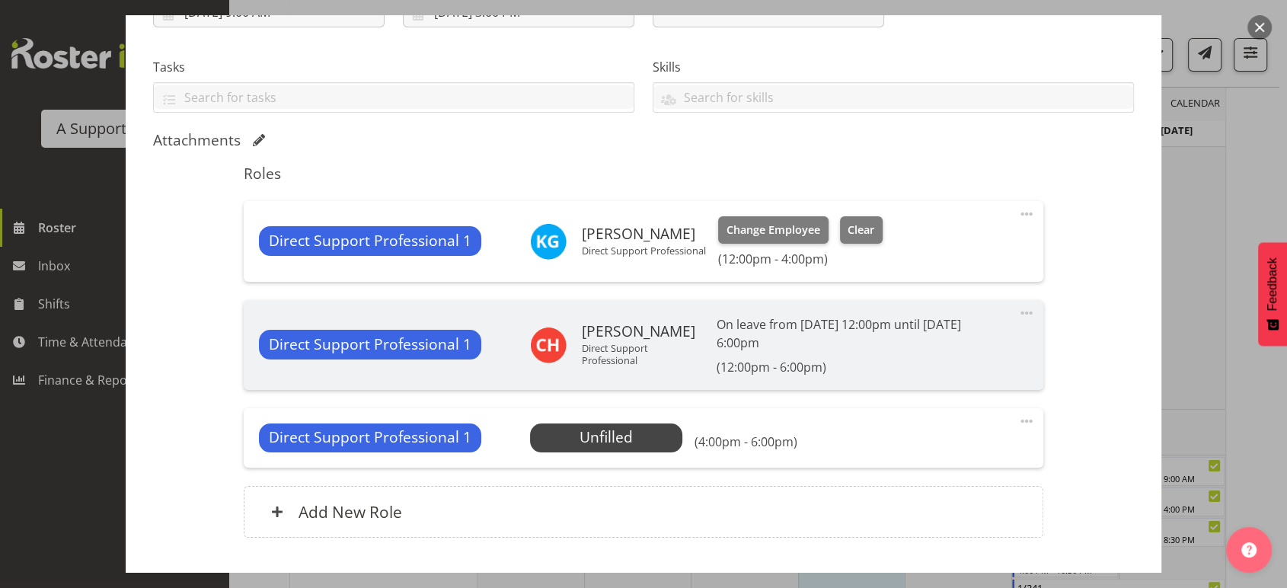
scroll to position [393, 0]
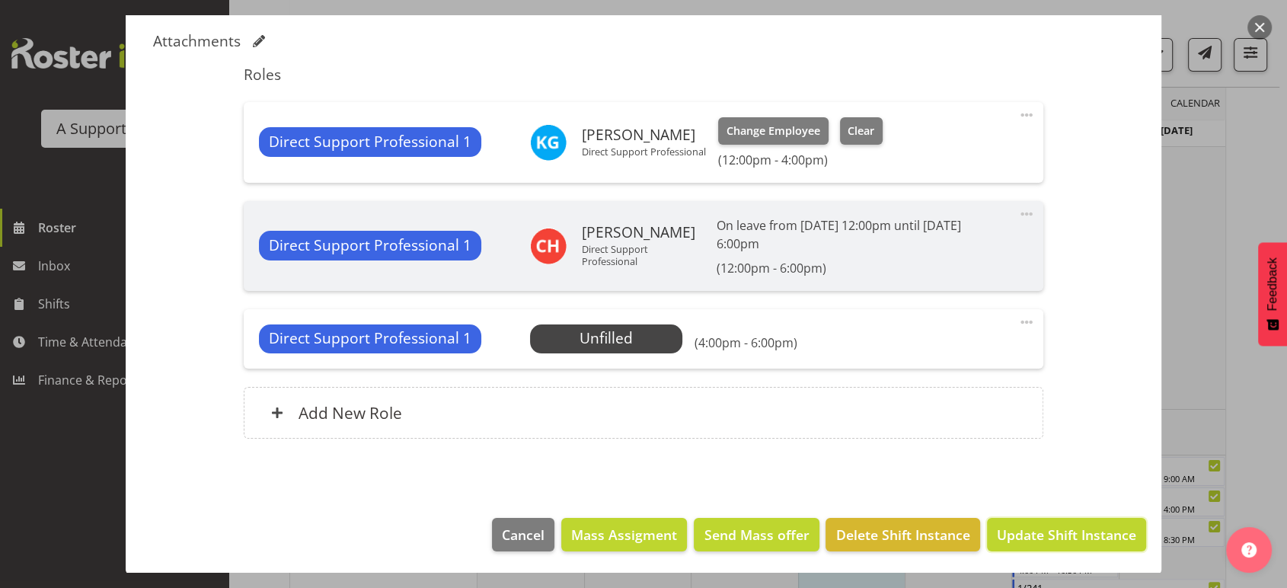
click at [1025, 525] on span "Update Shift Instance" at bounding box center [1066, 535] width 139 height 20
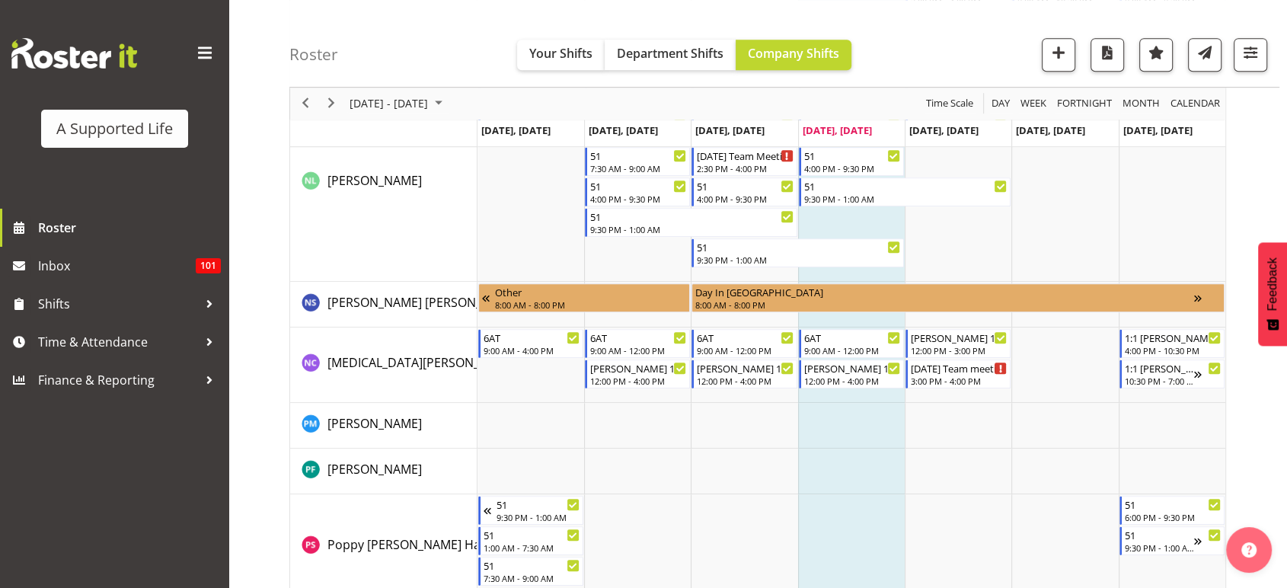
scroll to position [6602, 0]
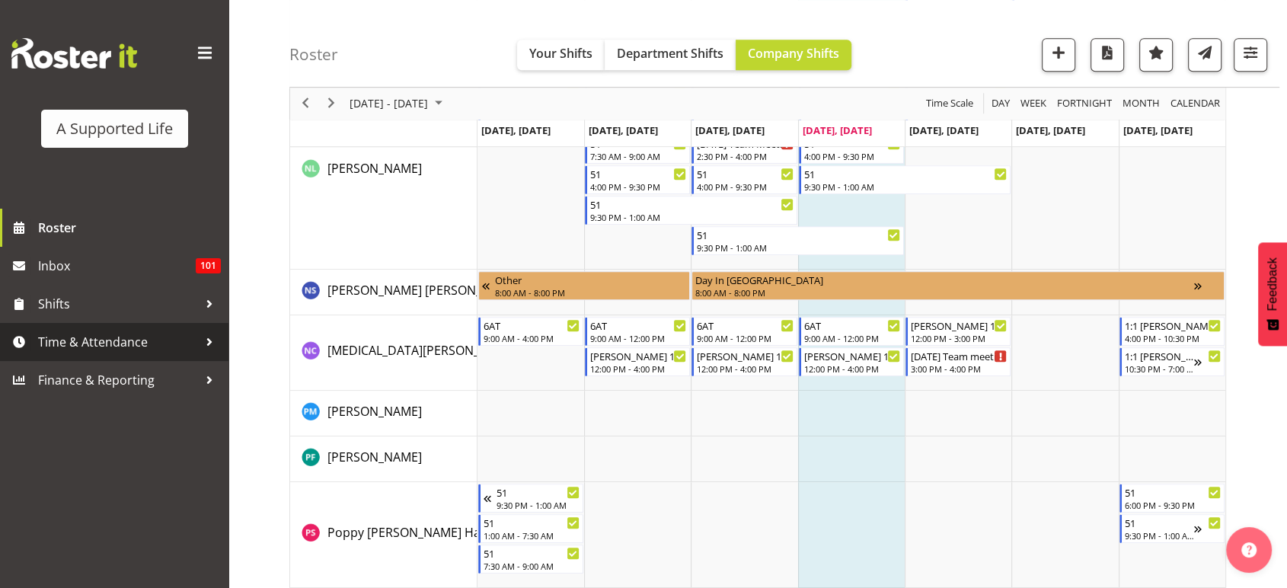
click at [101, 335] on span "Time & Attendance" at bounding box center [118, 342] width 160 height 23
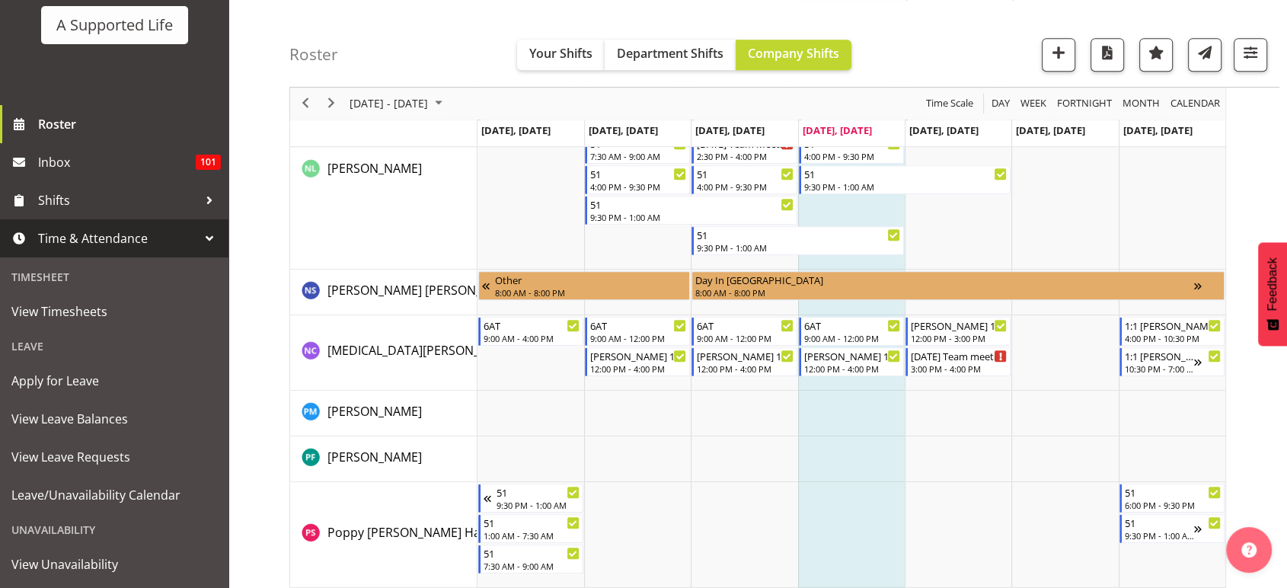
scroll to position [104, 0]
click at [139, 382] on span "Apply for Leave" at bounding box center [114, 380] width 206 height 23
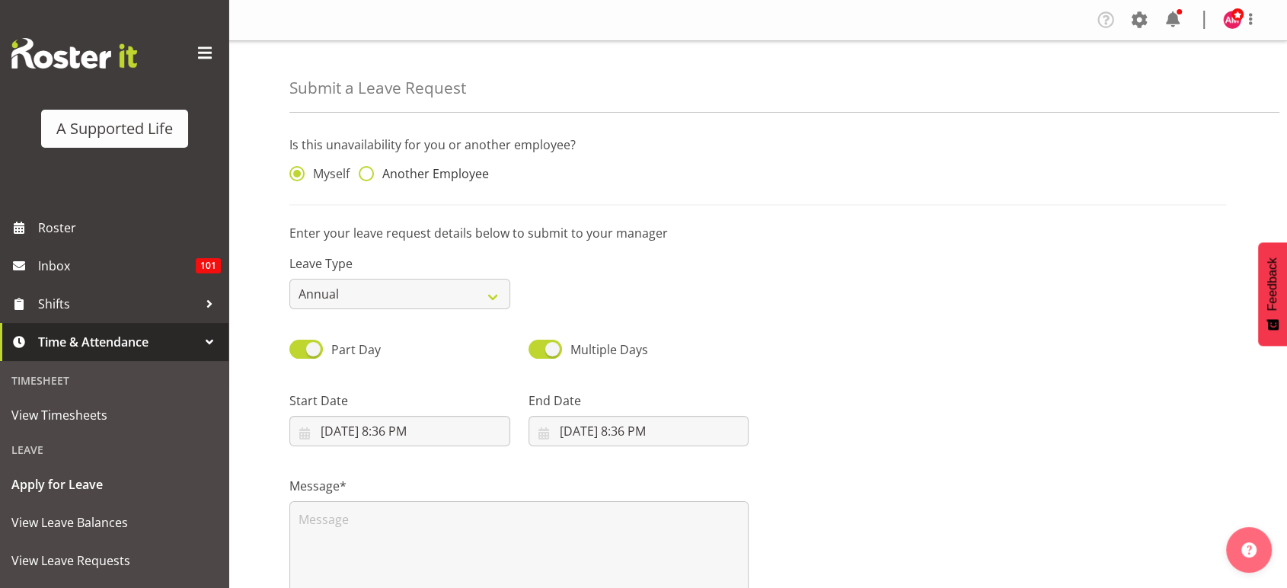
click at [472, 170] on span "Another Employee" at bounding box center [431, 173] width 115 height 15
click at [369, 170] on input "Another Employee" at bounding box center [364, 174] width 10 height 10
radio input "true"
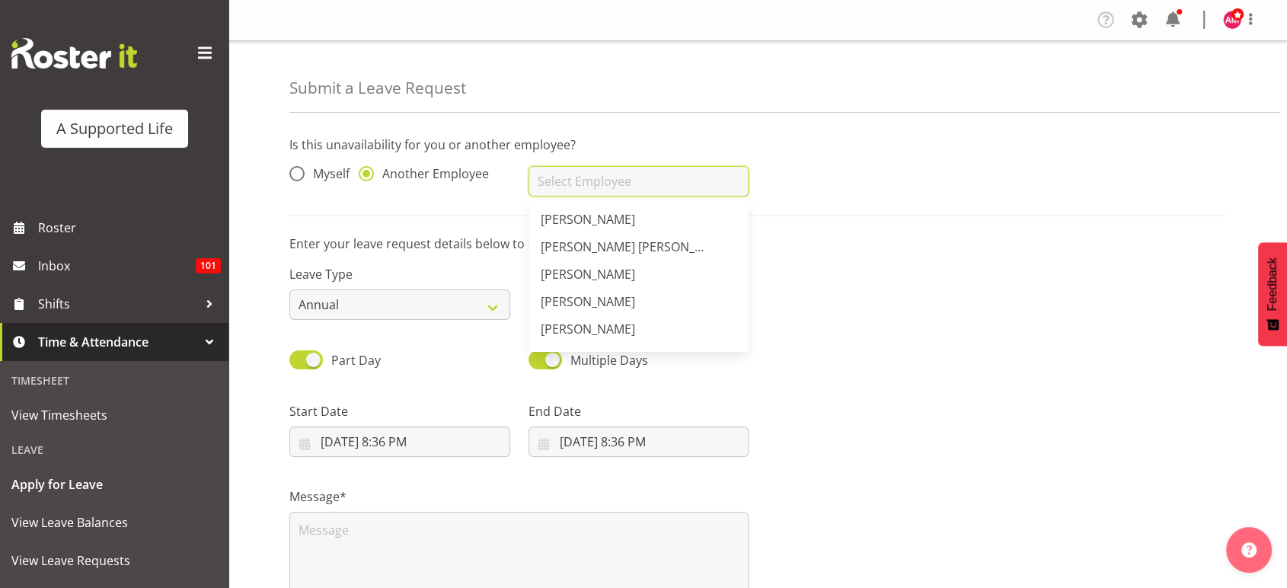
click at [634, 181] on input "text" at bounding box center [639, 181] width 221 height 30
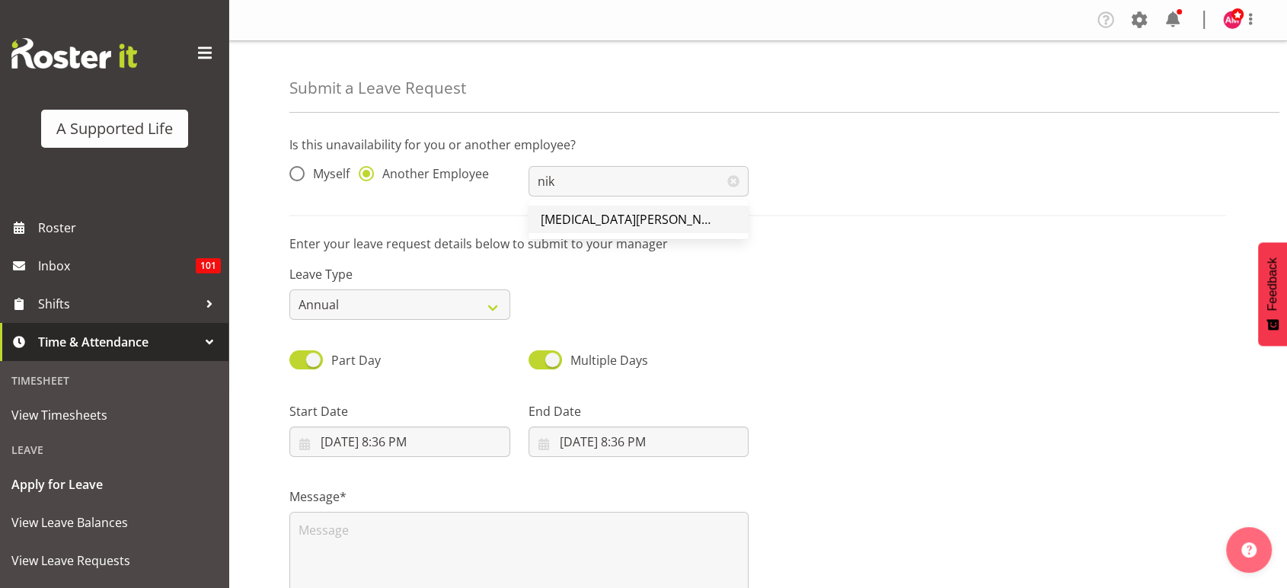
click at [608, 217] on span "[MEDICAL_DATA][PERSON_NAME]" at bounding box center [636, 219] width 190 height 17
type input "[MEDICAL_DATA][PERSON_NAME]"
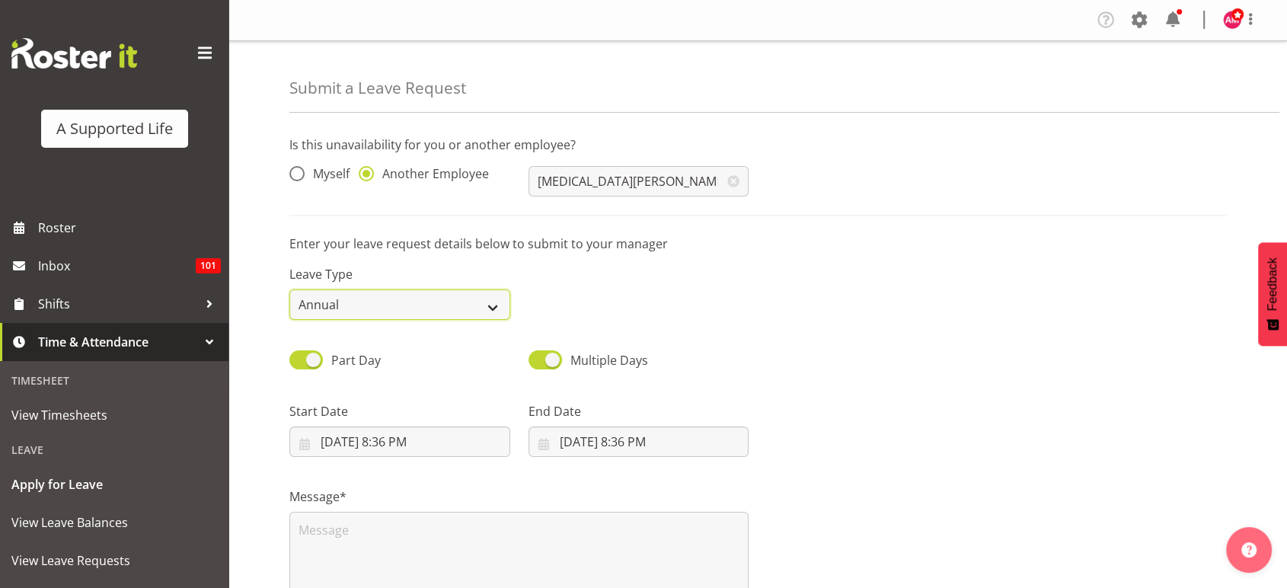
click at [408, 302] on select "Annual Sick Bereavement Domestic Violence Parental Jury Service Day In Lieu Oth…" at bounding box center [399, 304] width 221 height 30
select select "Sick"
click at [289, 289] on select "Annual Sick Bereavement Domestic Violence Parental Jury Service Day In Lieu Oth…" at bounding box center [399, 304] width 221 height 30
click at [443, 456] on input "8/14/2025, 8:36 PM" at bounding box center [399, 442] width 221 height 30
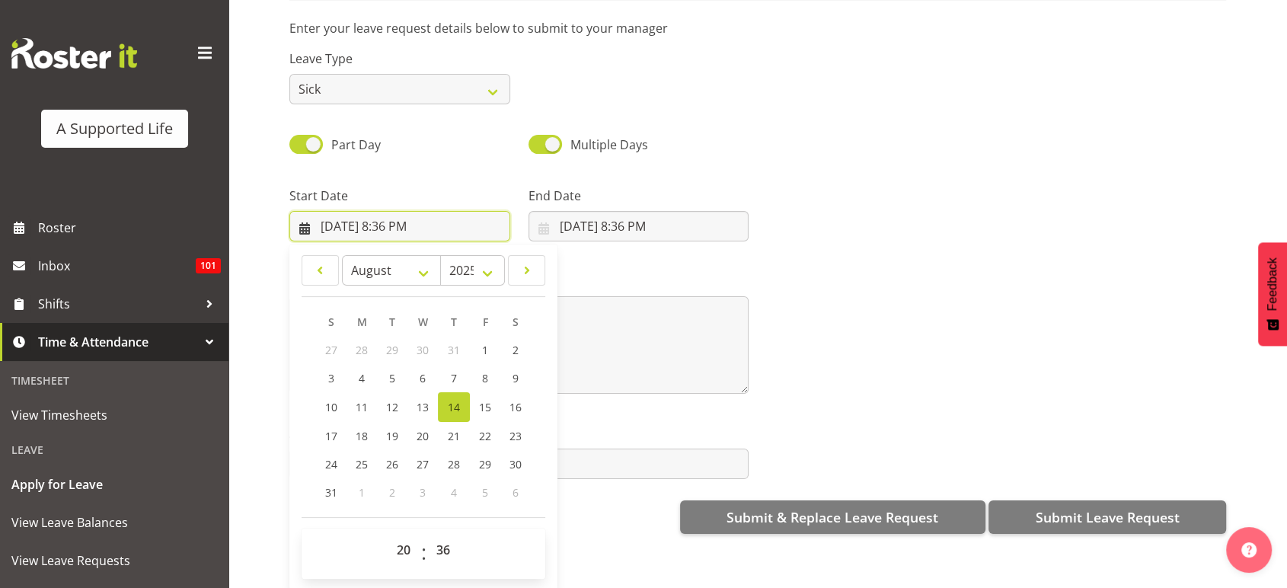
scroll to position [177, 0]
click at [402, 538] on select "00 01 02 03 04 05 06 07 08 09 10 11 12 13 14 15 16 17 18 19 20 21 22 23" at bounding box center [406, 550] width 34 height 30
select select "12"
click at [389, 535] on select "00 01 02 03 04 05 06 07 08 09 10 11 12 13 14 15 16 17 18 19 20 21 22 23" at bounding box center [406, 550] width 34 height 30
click at [450, 540] on select "00 01 02 03 04 05 06 07 08 09 10 11 12 13 14 15 16 17 18 19 20 21 22 23 24 25 2…" at bounding box center [445, 550] width 34 height 30
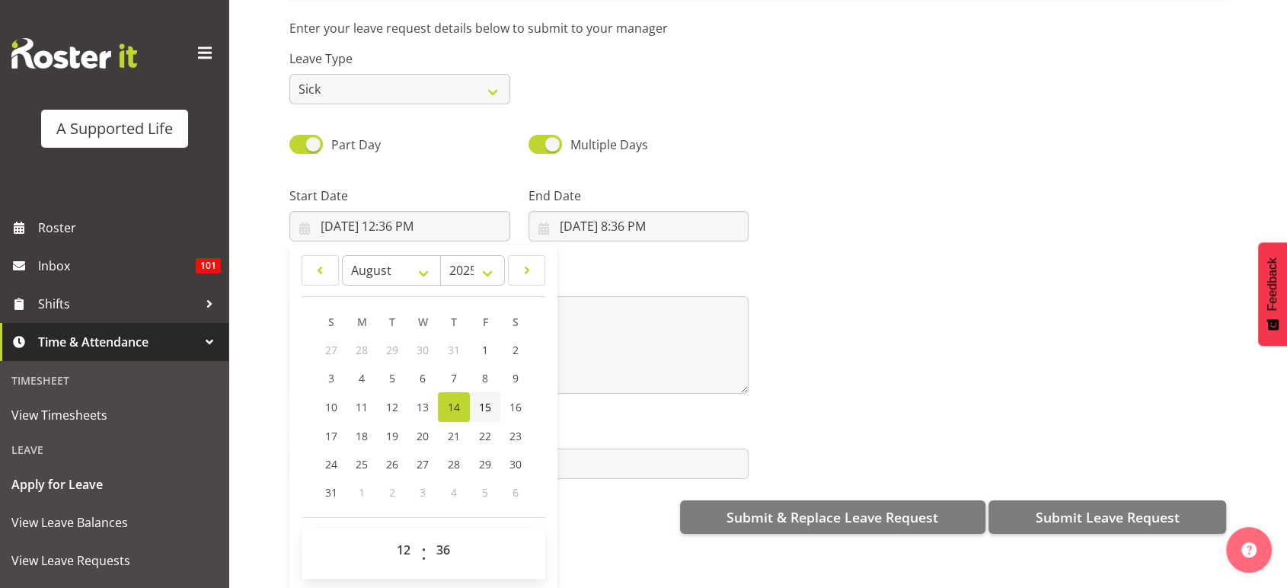
click at [479, 400] on span "15" at bounding box center [485, 407] width 12 height 14
type input "8/15/2025, 12:36 PM"
click at [443, 547] on select "00 01 02 03 04 05 06 07 08 09 10 11 12 13 14 15 16 17 18 19 20 21 22 23 24 25 2…" at bounding box center [445, 550] width 34 height 30
select select "0"
click at [428, 535] on select "00 01 02 03 04 05 06 07 08 09 10 11 12 13 14 15 16 17 18 19 20 21 22 23 24 25 2…" at bounding box center [445, 550] width 34 height 30
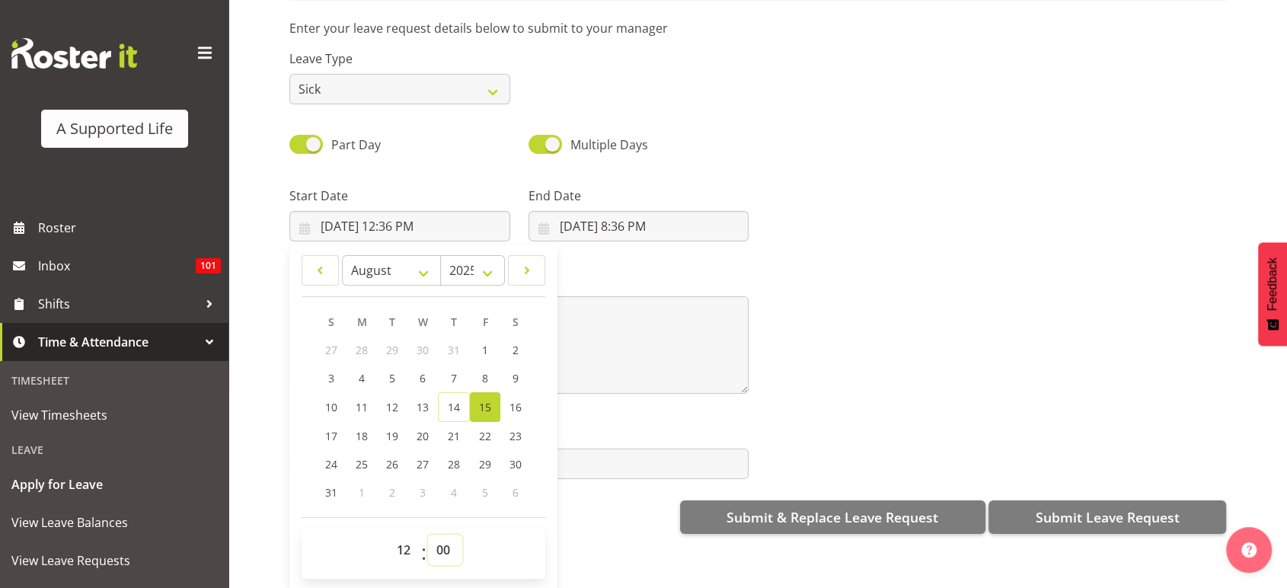
type input "8/15/2025, 12:00 PM"
click at [657, 218] on input "8/14/2025, 8:36 PM" at bounding box center [639, 226] width 221 height 30
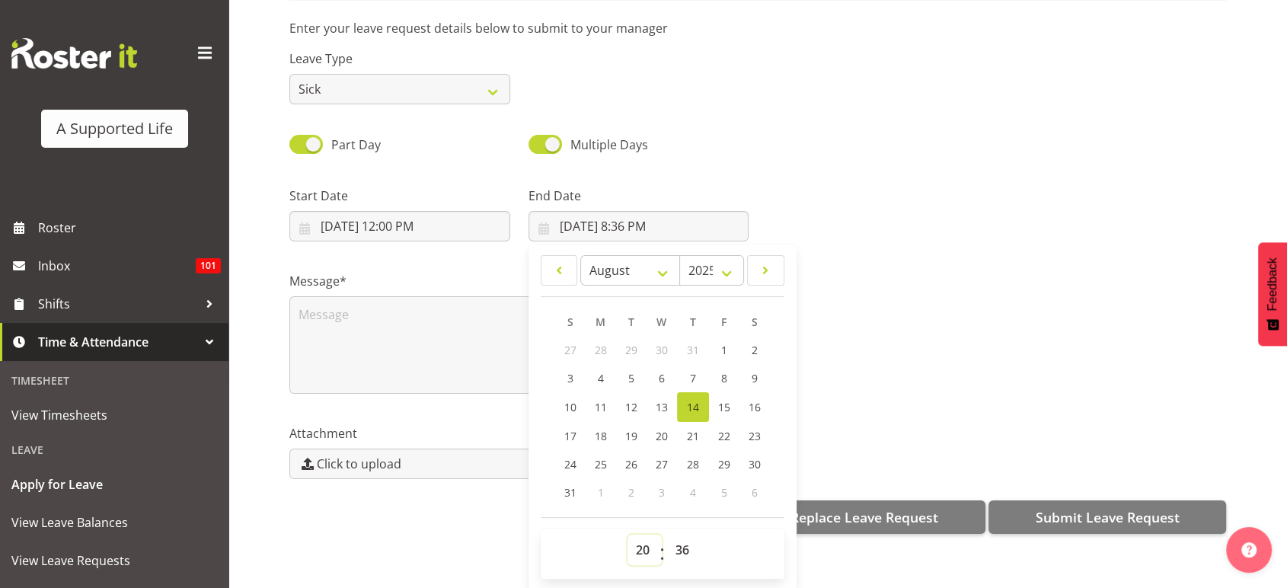
click at [634, 548] on select "00 01 02 03 04 05 06 07 08 09 10 11 12 13 14 15 16 17 18 19 20 21 22 23" at bounding box center [645, 550] width 34 height 30
select select "16"
click at [628, 535] on select "00 01 02 03 04 05 06 07 08 09 10 11 12 13 14 15 16 17 18 19 20 21 22 23" at bounding box center [645, 550] width 34 height 30
type input "8/14/2025, 4:36 PM"
click at [677, 548] on select "00 01 02 03 04 05 06 07 08 09 10 11 12 13 14 15 16 17 18 19 20 21 22 23 24 25 2…" at bounding box center [684, 550] width 34 height 30
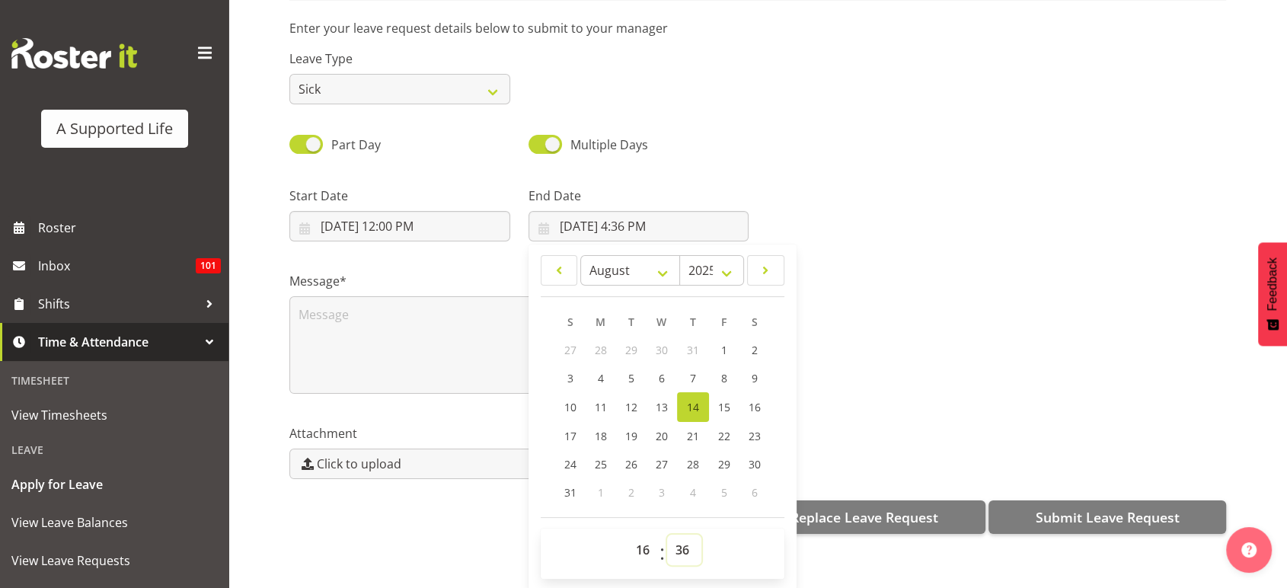
select select "0"
click at [667, 535] on select "00 01 02 03 04 05 06 07 08 09 10 11 12 13 14 15 16 17 18 19 20 21 22 23 24 25 2…" at bounding box center [684, 550] width 34 height 30
click at [718, 408] on span "15" at bounding box center [724, 407] width 12 height 14
type input "8/15/2025, 4:00 PM"
drag, startPoint x: 717, startPoint y: 408, endPoint x: 451, endPoint y: 338, distance: 274.9
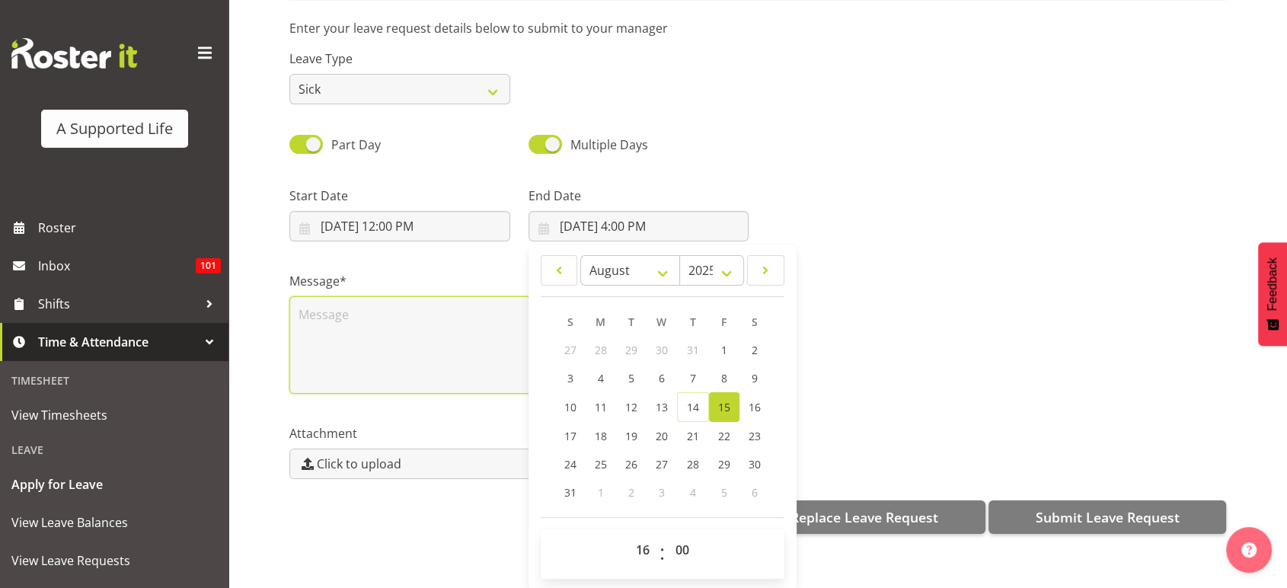
click at [451, 338] on textarea at bounding box center [518, 345] width 459 height 98
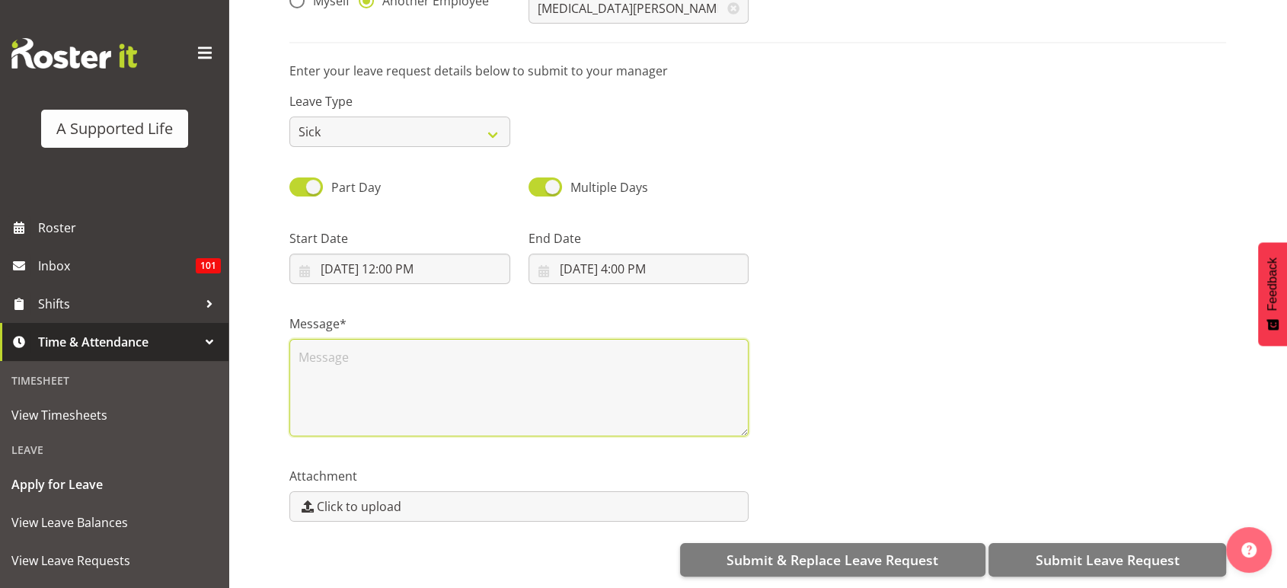
scroll to position [185, 0]
click at [406, 339] on textarea "On-call contacted, need to support her" at bounding box center [518, 388] width 459 height 98
click at [465, 340] on textarea "On-call contacted, Nikita need to support her" at bounding box center [518, 388] width 459 height 98
click at [571, 351] on textarea "On-call contacted, Nikita needs to support her" at bounding box center [518, 388] width 459 height 98
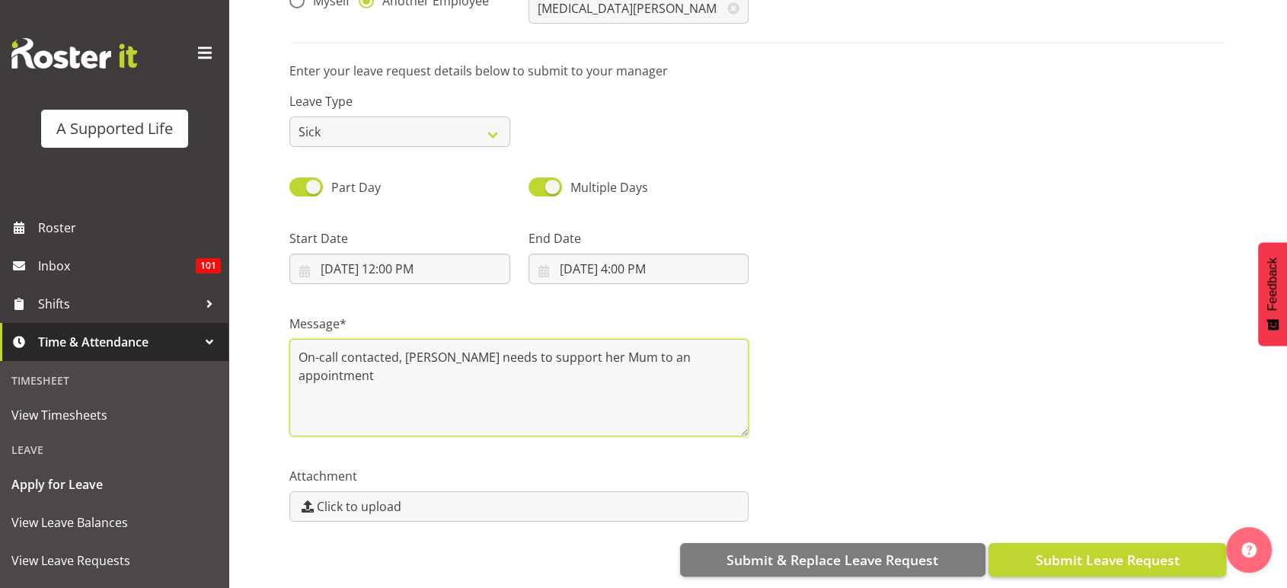
type textarea "On-call contacted, Nikita needs to support her Mum to an appointment"
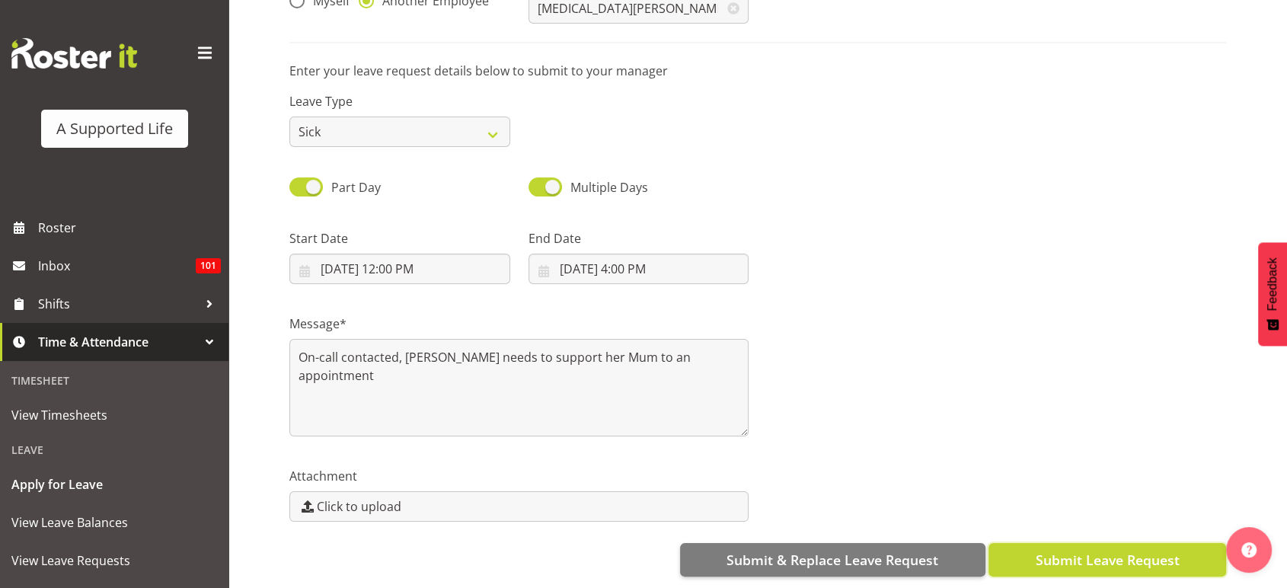
click at [1127, 550] on span "Submit Leave Request" at bounding box center [1107, 560] width 144 height 20
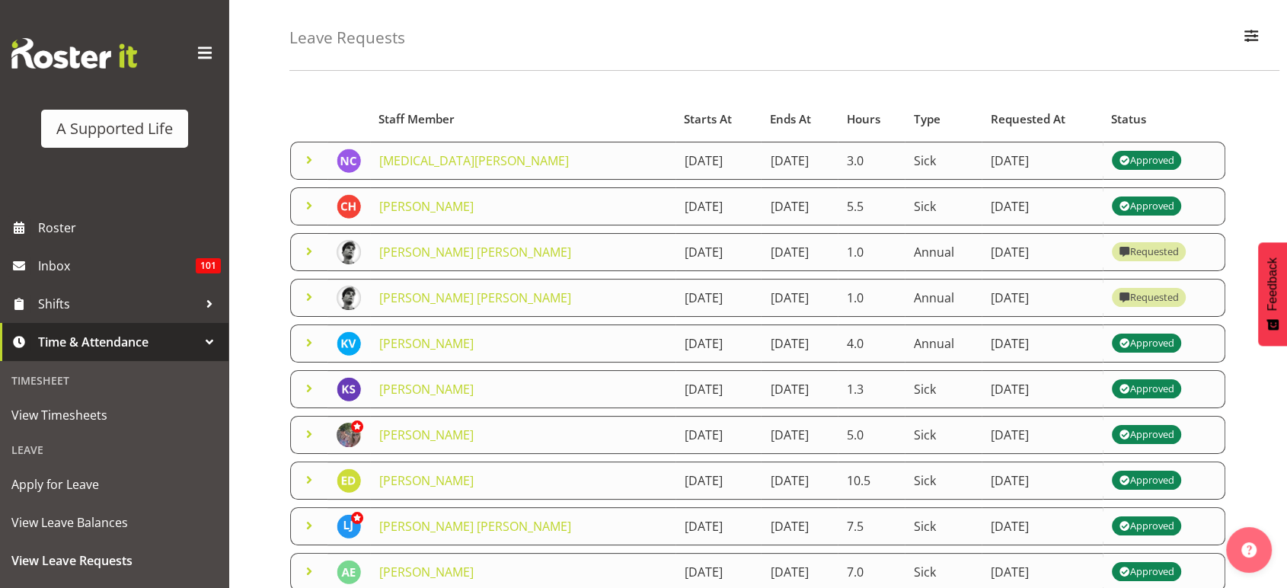
scroll to position [59, 0]
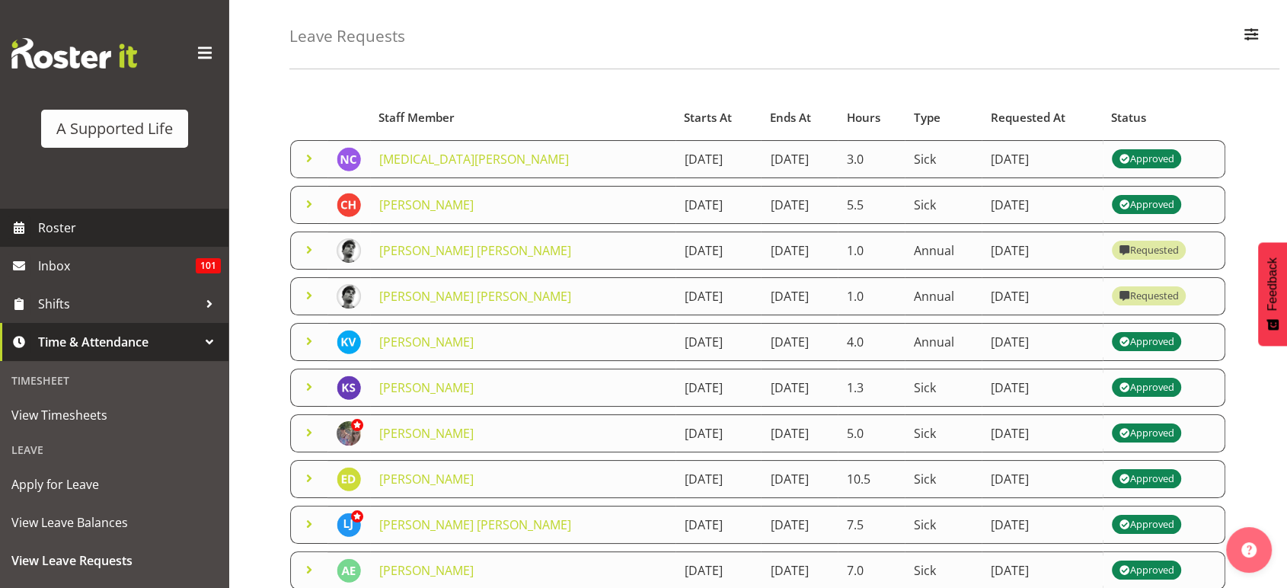
click at [153, 226] on span "Roster" at bounding box center [129, 227] width 183 height 23
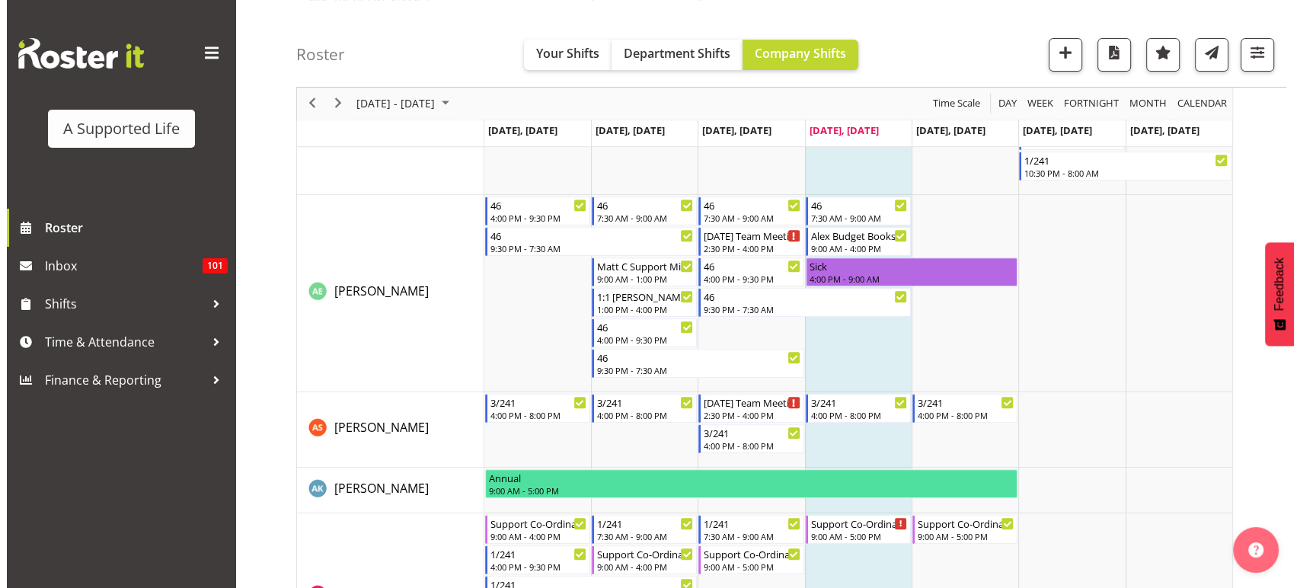
scroll to position [577, 0]
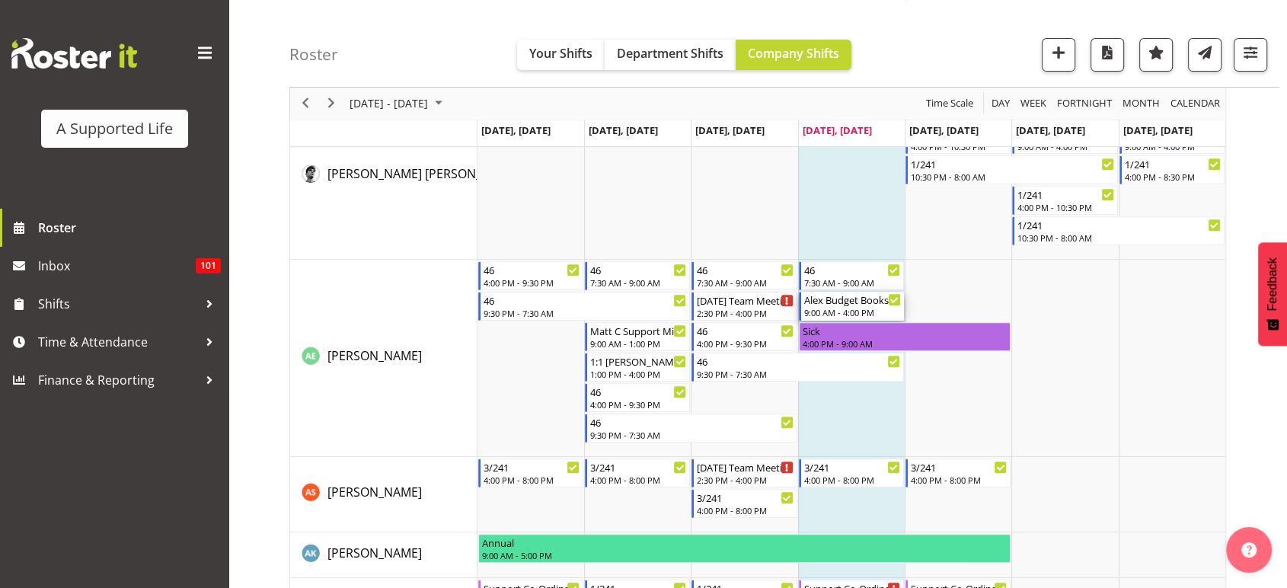
click at [851, 313] on div "9:00 AM - 4:00 PM" at bounding box center [852, 312] width 97 height 12
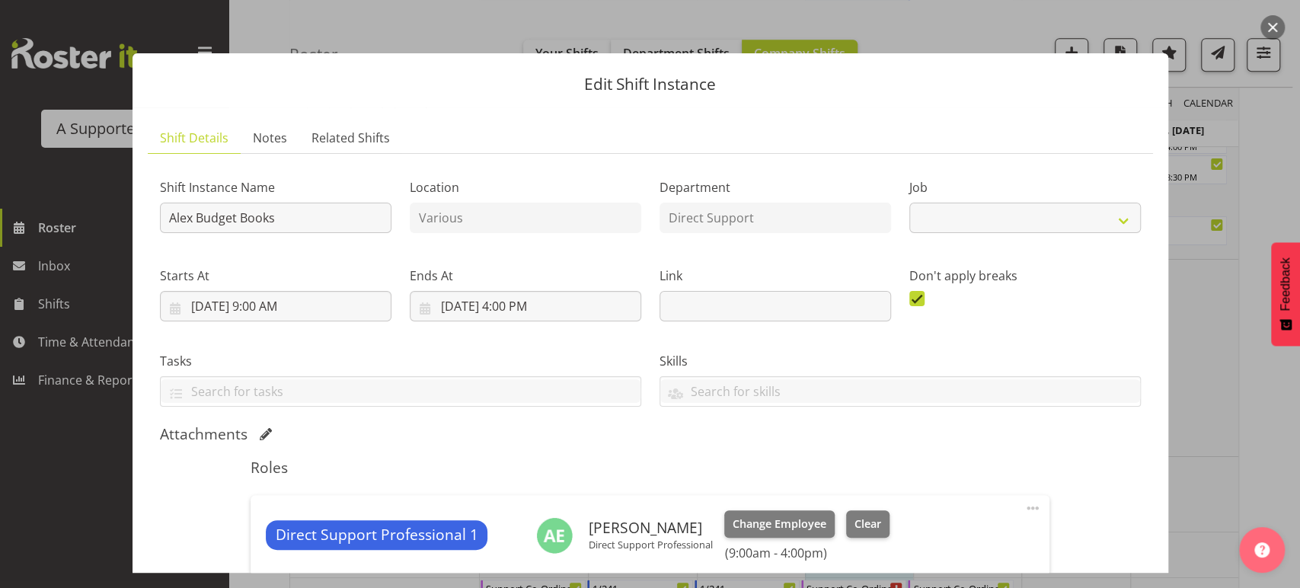
select select "4112"
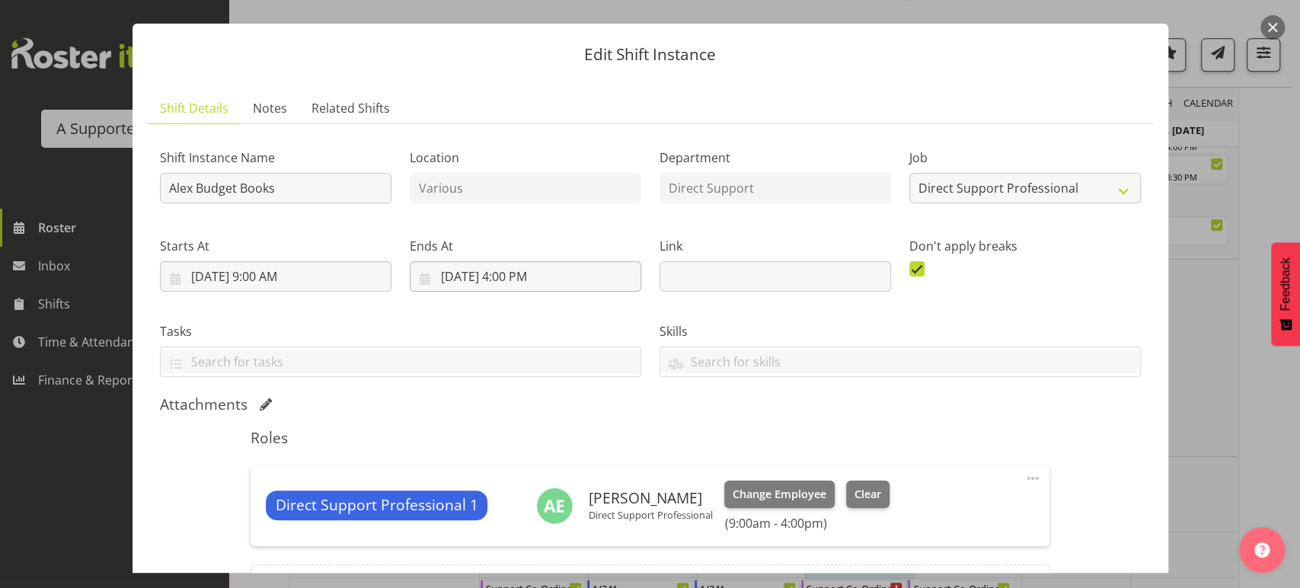
scroll to position [30, 0]
click at [533, 284] on input "[DATE] 4:00 PM" at bounding box center [526, 276] width 232 height 30
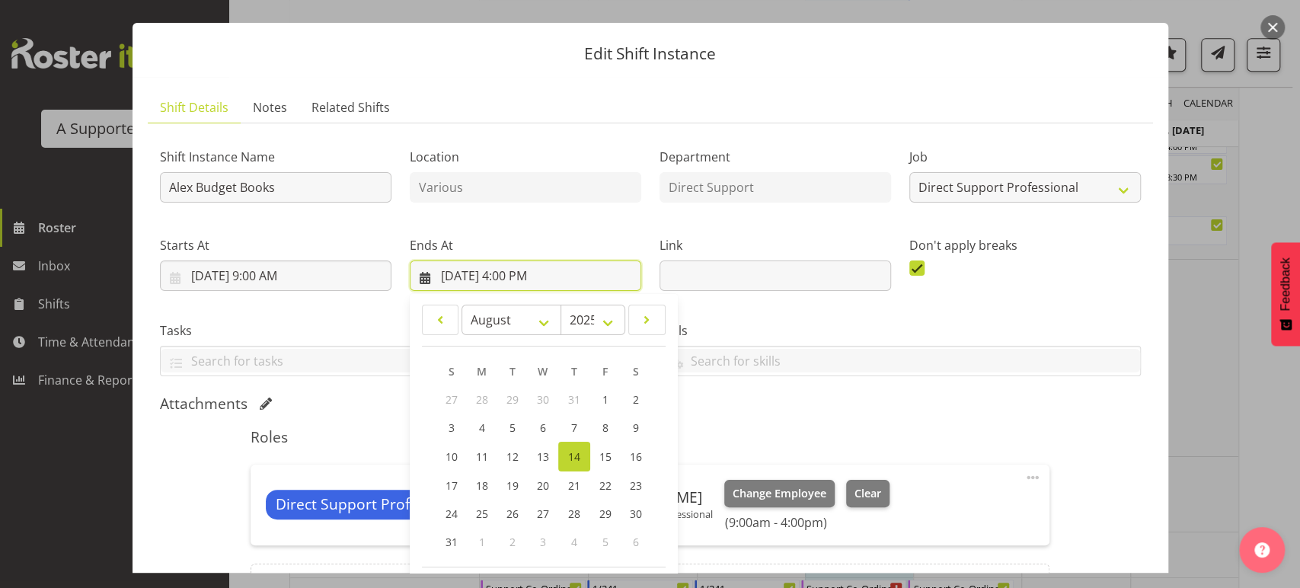
click at [524, 270] on input "[DATE] 4:00 PM" at bounding box center [526, 276] width 232 height 30
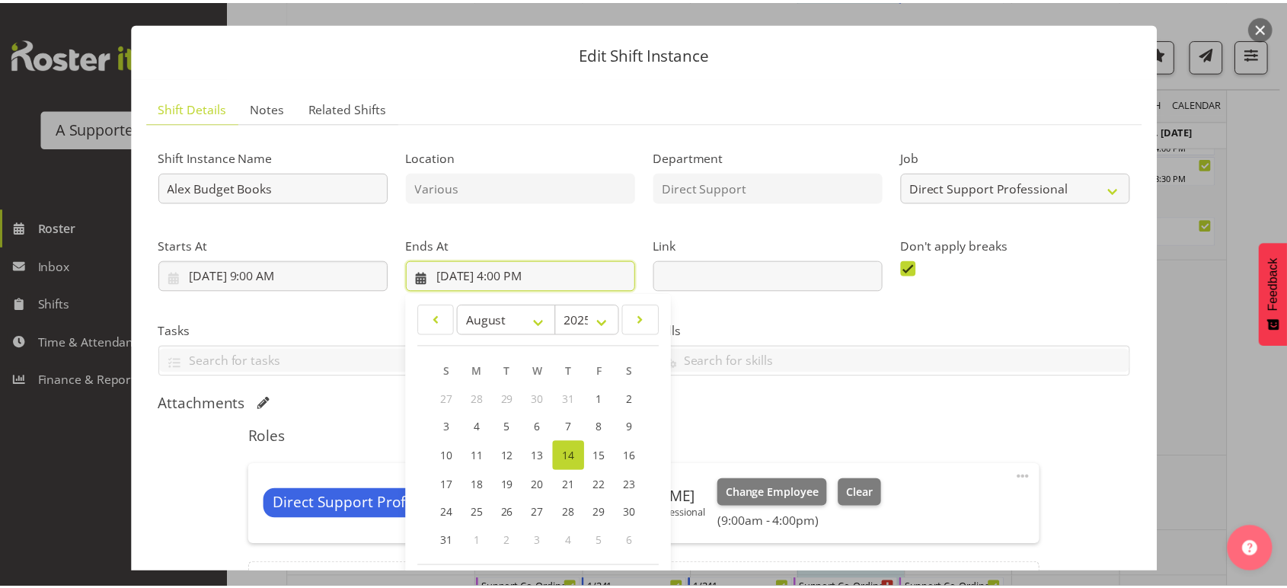
scroll to position [207, 0]
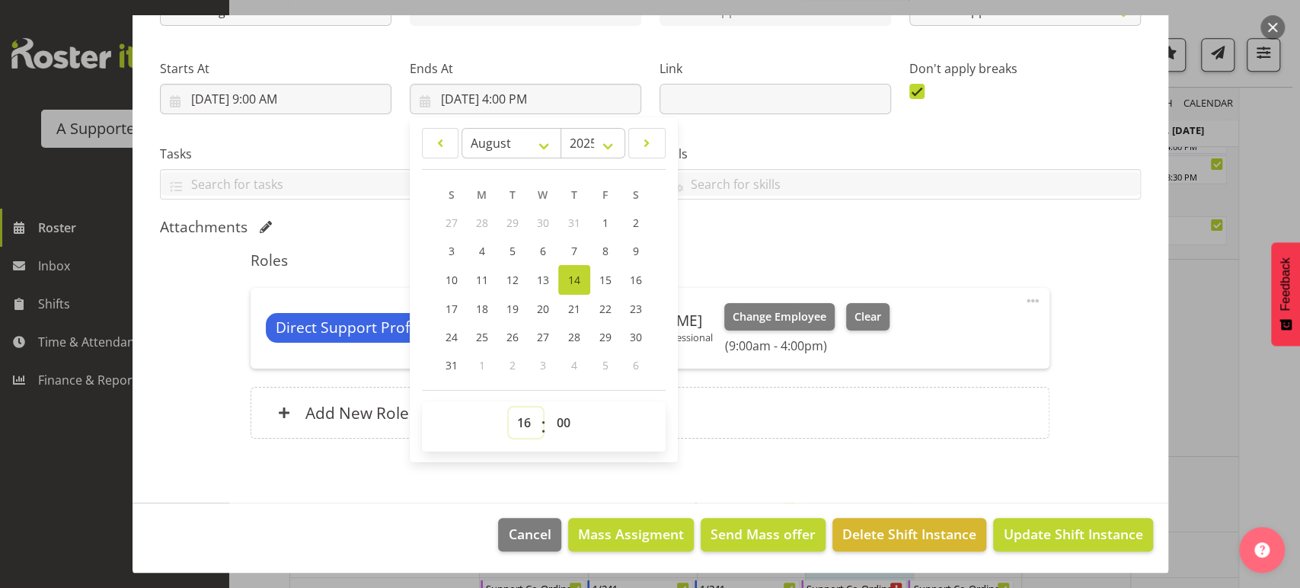
click at [526, 417] on select "00 01 02 03 04 05 06 07 08 09 10 11 12 13 14 15 16 17 18 19 20 21 22 23" at bounding box center [526, 423] width 34 height 30
select select "15"
click at [509, 408] on select "00 01 02 03 04 05 06 07 08 09 10 11 12 13 14 15 16 17 18 19 20 21 22 23" at bounding box center [526, 423] width 34 height 30
type input "[DATE] 3:00 PM"
click at [737, 433] on div "Add New Role" at bounding box center [650, 413] width 799 height 52
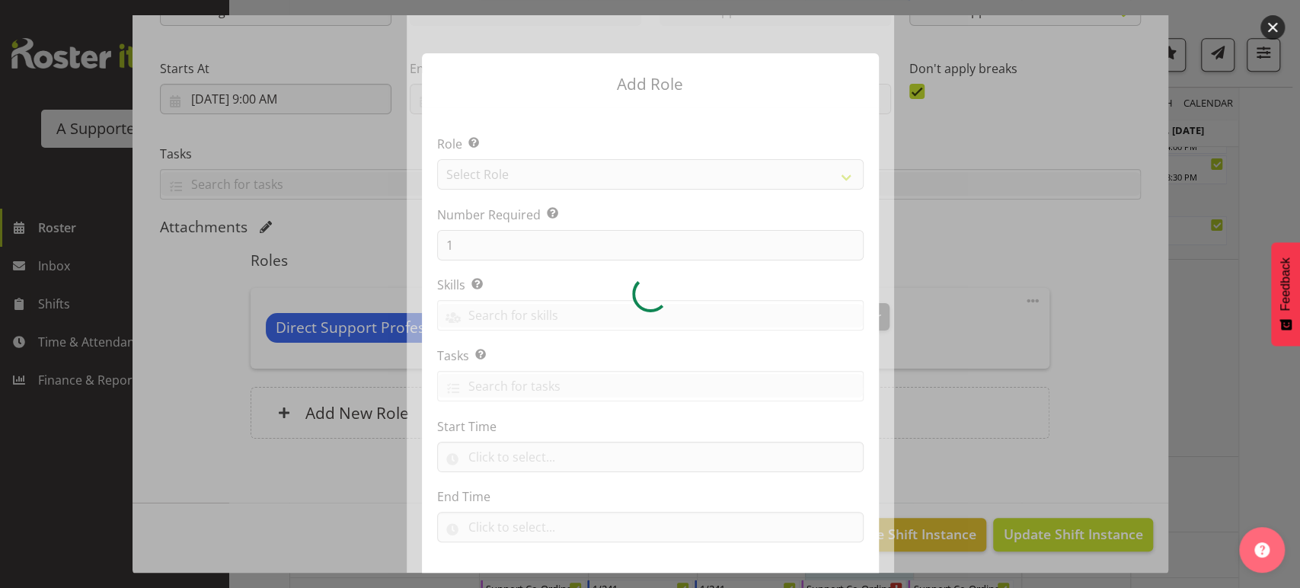
click at [1030, 318] on div at bounding box center [650, 294] width 1300 height 588
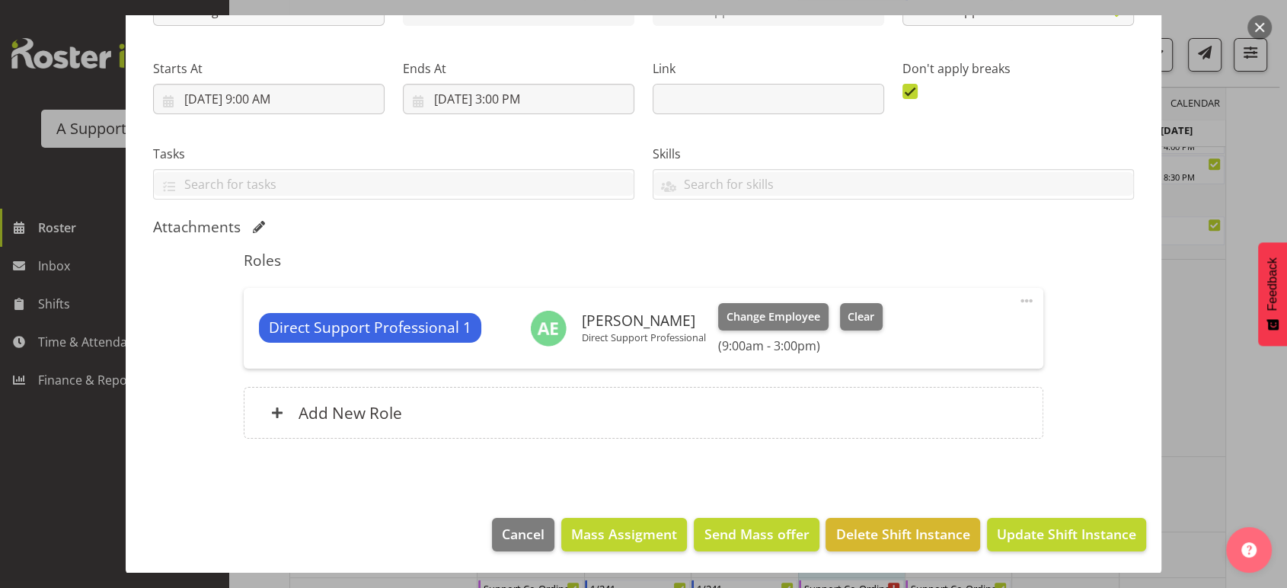
scroll to position [670, 0]
click at [1054, 527] on span "Update Shift Instance" at bounding box center [1066, 534] width 139 height 20
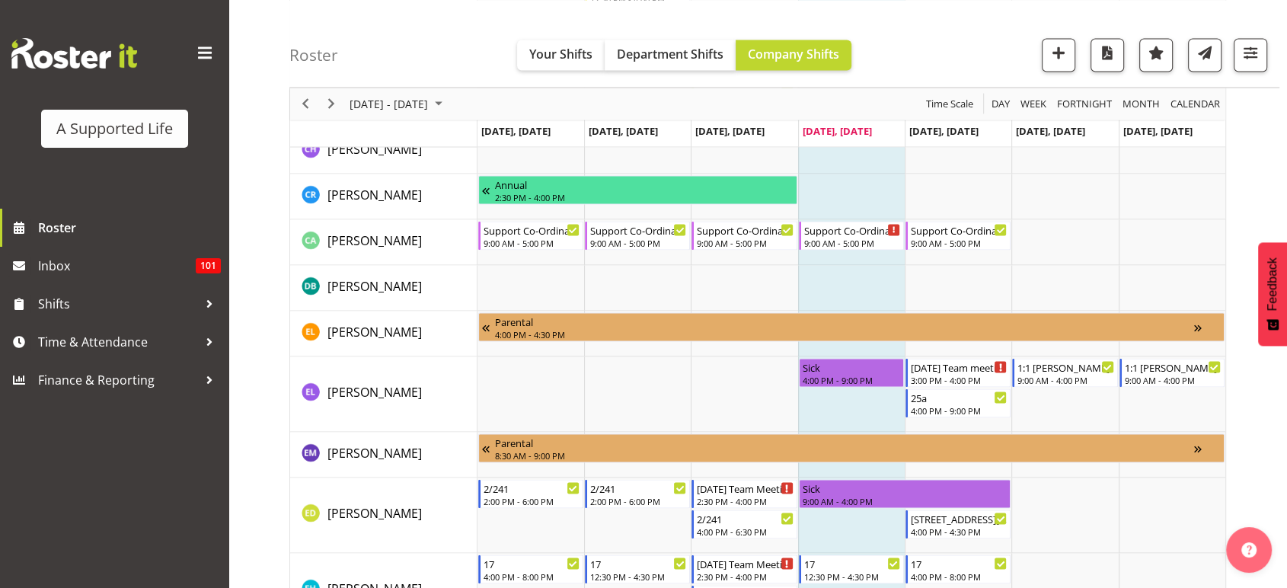
scroll to position [2877, 0]
